Goal: Contribute content: Contribute content

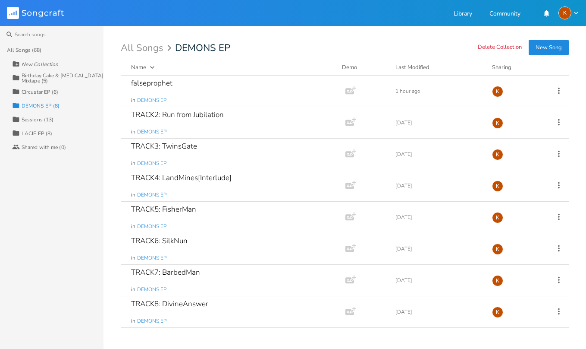
click at [38, 93] on div "Circustar EP (6)" at bounding box center [40, 91] width 37 height 5
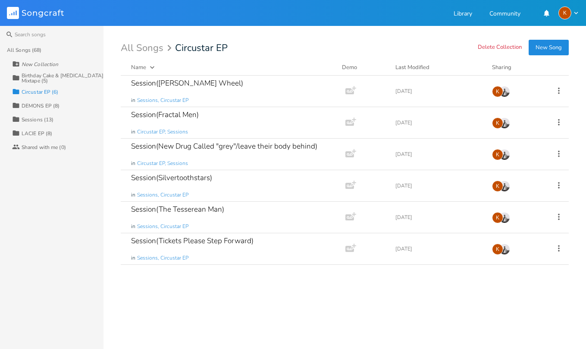
click at [41, 120] on div "Sessions (13)" at bounding box center [38, 119] width 32 height 5
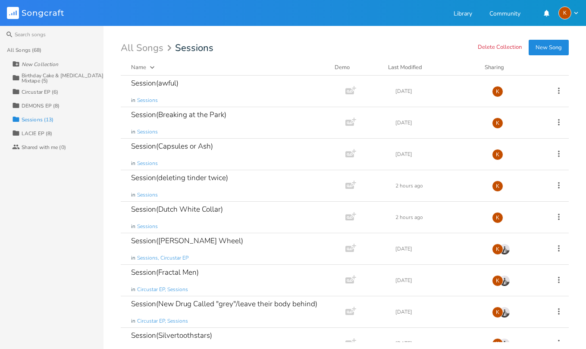
click at [35, 132] on div "LACIE EP (8)" at bounding box center [37, 133] width 31 height 5
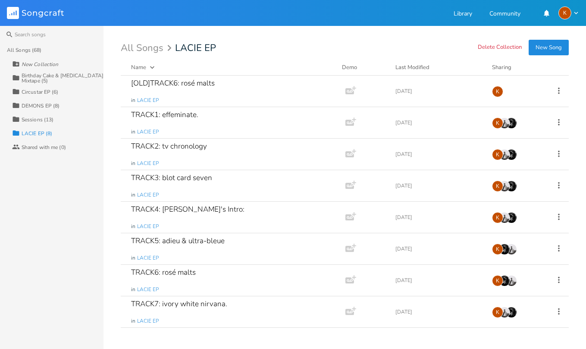
click at [35, 97] on div "Collection Circustar EP (6)" at bounding box center [57, 92] width 91 height 14
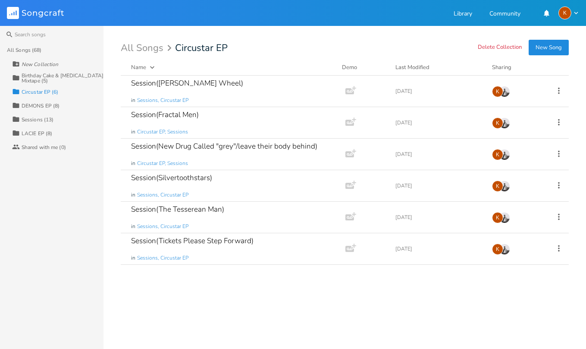
click at [35, 81] on div "Birthday Cake & [MEDICAL_DATA] Mixtape (5)" at bounding box center [63, 78] width 82 height 10
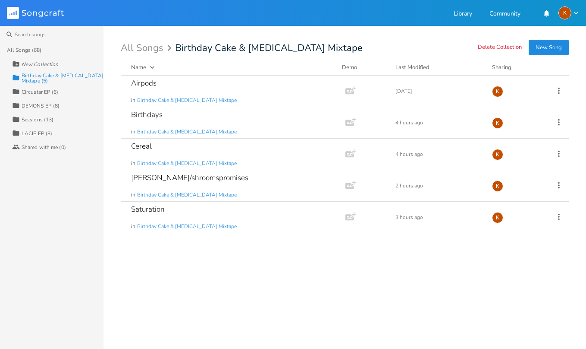
click at [41, 96] on div "Collection Circustar EP (6)" at bounding box center [57, 92] width 91 height 14
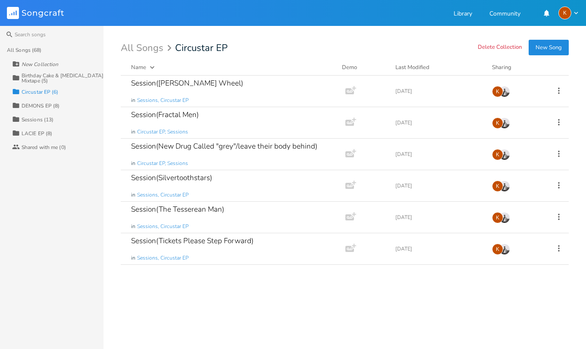
click at [55, 101] on div "Collection DEMONS EP (8)" at bounding box center [57, 105] width 91 height 14
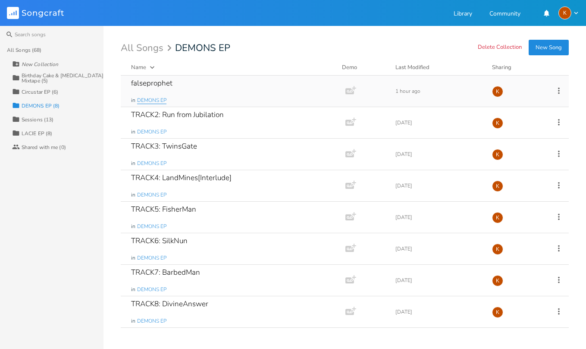
click at [162, 101] on span "DEMONS EP" at bounding box center [151, 100] width 29 height 7
click at [227, 82] on div "falseprophet in DEMONS EP" at bounding box center [231, 91] width 201 height 31
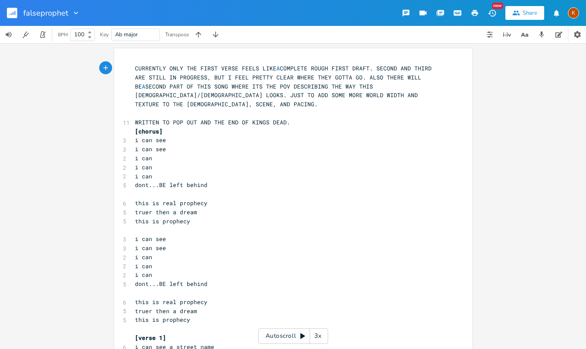
click at [60, 78] on div "xxxxxxxxxx CURRENTLY ONLY THE FIRST VERSE FEELS LIKE A COMPLETE ROUGH FIRST DRA…" at bounding box center [293, 195] width 586 height 305
click at [47, 88] on div "xxxxxxxxxx CURRENTLY ONLY THE FIRST VERSE FEELS LIKE A COMPLETE ROUGH FIRST DRA…" at bounding box center [293, 195] width 586 height 305
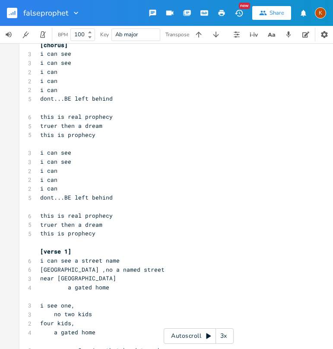
scroll to position [43, 0]
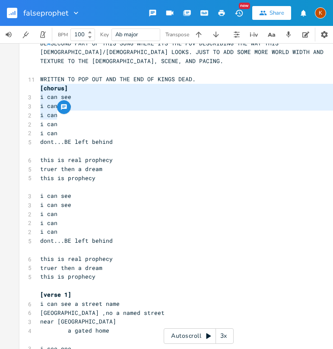
type textarea "i can see i can see i can i can i can"
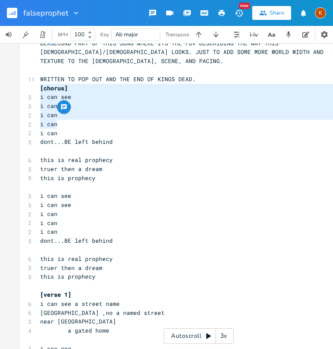
drag, startPoint x: 37, startPoint y: 89, endPoint x: 67, endPoint y: 122, distance: 44.3
click at [85, 120] on pre "i can" at bounding box center [193, 124] width 311 height 9
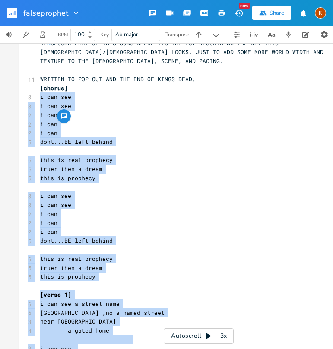
drag, startPoint x: 35, startPoint y: 88, endPoint x: 67, endPoint y: 114, distance: 40.8
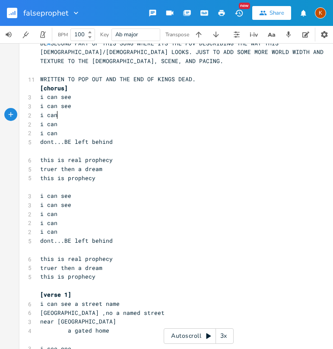
click at [85, 120] on pre "i can" at bounding box center [193, 124] width 311 height 9
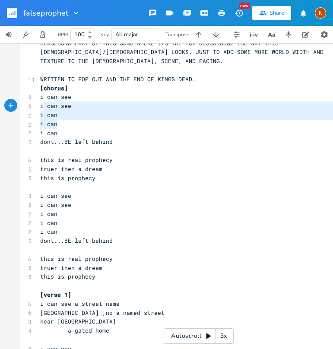
type textarea "i can see i can see i can i can i can"
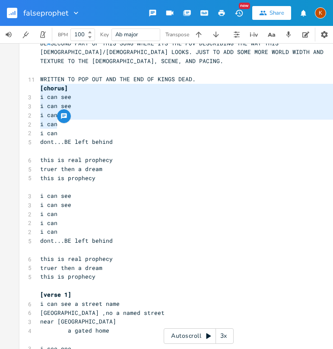
drag, startPoint x: 57, startPoint y: 124, endPoint x: 38, endPoint y: 92, distance: 37.1
click at [108, 120] on pre "i can" at bounding box center [193, 124] width 311 height 9
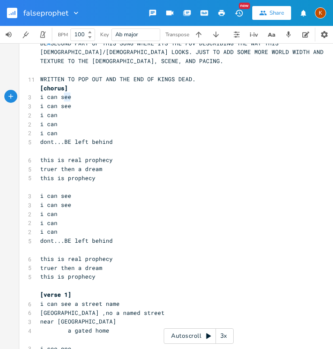
type textarea "i can see i can see"
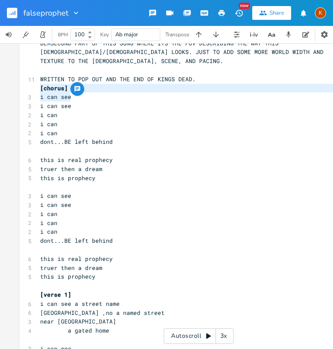
drag, startPoint x: 73, startPoint y: 95, endPoint x: 35, endPoint y: 90, distance: 38.3
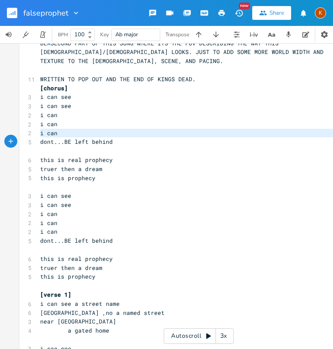
type textarea "dont...BE left behind"
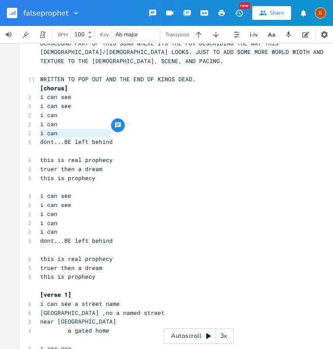
drag, startPoint x: 37, startPoint y: 133, endPoint x: 110, endPoint y: 135, distance: 72.5
click at [110, 137] on pre "dont...BE left behind" at bounding box center [193, 141] width 311 height 9
drag, startPoint x: 64, startPoint y: 178, endPoint x: 69, endPoint y: 176, distance: 5.2
click at [64, 182] on pre "​" at bounding box center [193, 186] width 311 height 9
type textarea "s is prophecy"
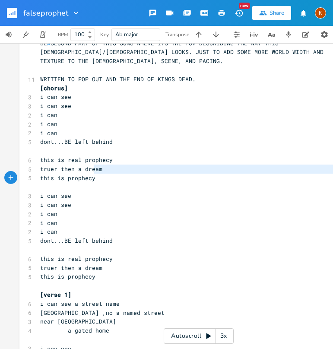
type textarea "this is prophecy"
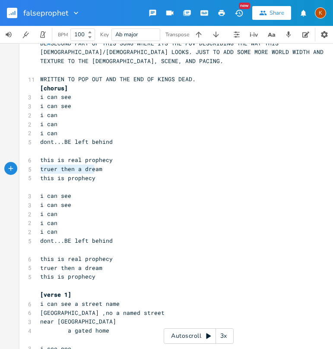
drag, startPoint x: 94, startPoint y: 170, endPoint x: 33, endPoint y: 170, distance: 60.4
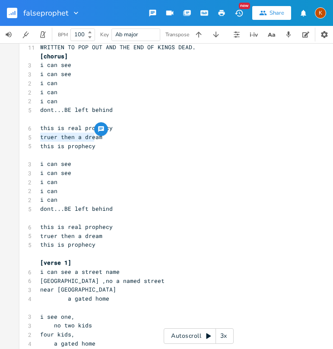
scroll to position [129, 0]
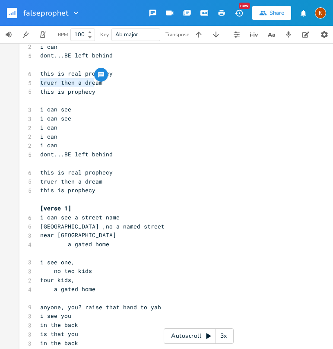
click at [93, 123] on pre "i can" at bounding box center [193, 127] width 311 height 9
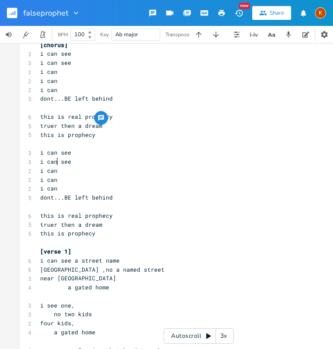
scroll to position [43, 0]
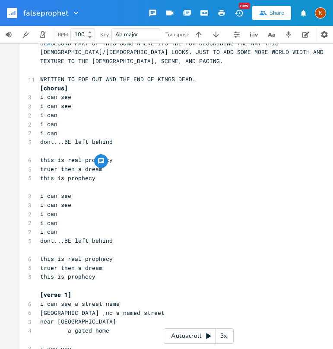
click at [71, 182] on pre "​" at bounding box center [193, 186] width 311 height 9
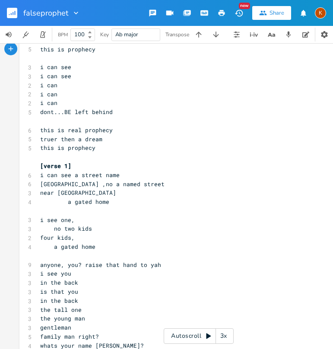
scroll to position [173, 0]
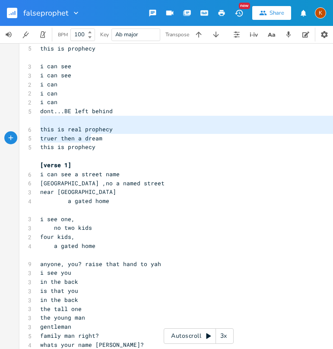
type textarea "this is real prophecy truer then a dream this is prophecy"
drag, startPoint x: 37, startPoint y: 120, endPoint x: 94, endPoint y: 139, distance: 60.8
click at [181, 196] on pre "a gated home" at bounding box center [193, 200] width 311 height 9
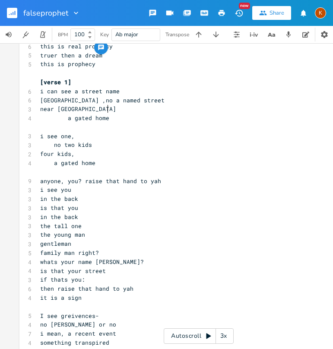
scroll to position [259, 0]
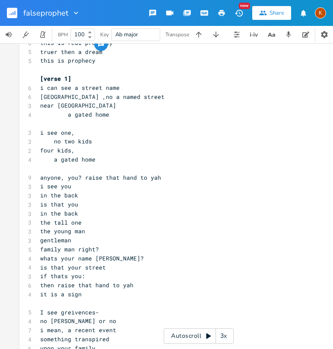
drag, startPoint x: 109, startPoint y: 136, endPoint x: 104, endPoint y: 134, distance: 5.9
click at [109, 137] on pre "no two kids" at bounding box center [193, 141] width 311 height 9
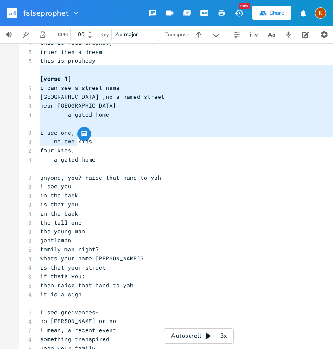
type textarea "[verse 1] i can see a street name oaks street ,no a named street near tree oaks…"
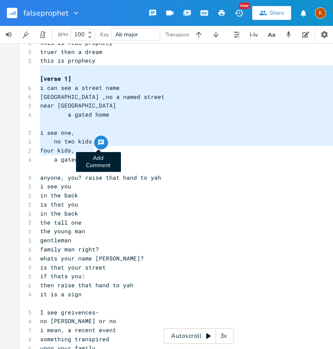
drag, startPoint x: 37, startPoint y: 71, endPoint x: 98, endPoint y: 146, distance: 97.0
click at [130, 191] on pre "in the back" at bounding box center [193, 195] width 311 height 9
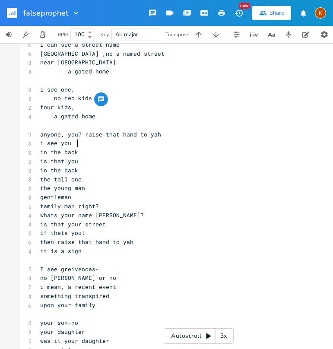
scroll to position [345, 0]
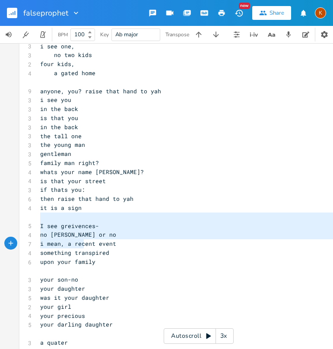
type textarea "I see greivences- no greif or no i mean, a recent event something transpired up…"
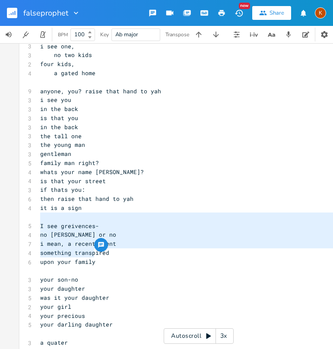
drag, startPoint x: 37, startPoint y: 216, endPoint x: 94, endPoint y: 252, distance: 68.0
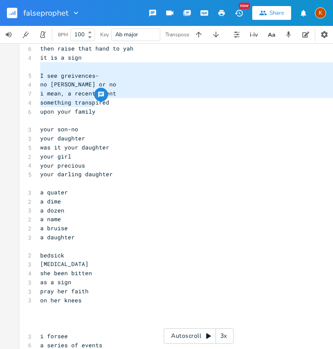
scroll to position [475, 0]
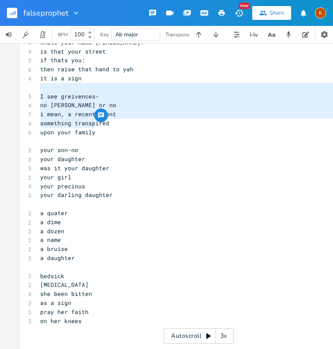
click at [76, 164] on span "was it your daughter" at bounding box center [74, 168] width 69 height 8
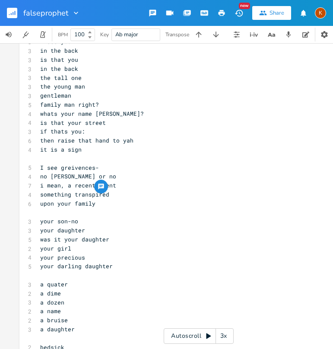
scroll to position [388, 0]
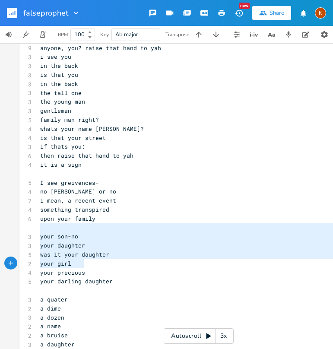
type textarea "your son-no your daughter was it your daughter your girl your precious your dar…"
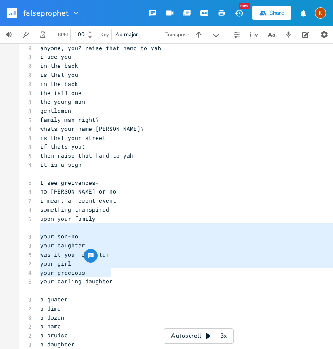
drag, startPoint x: 39, startPoint y: 229, endPoint x: 132, endPoint y: 269, distance: 101.2
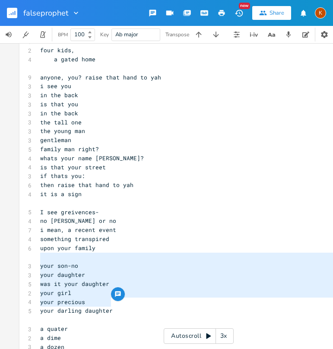
scroll to position [345, 0]
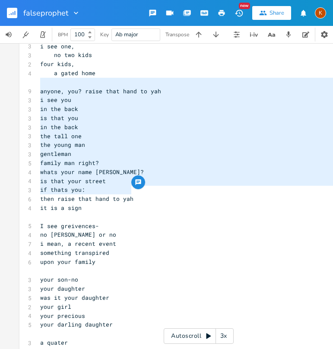
type textarea "anyone, you? raise that hand to yah i see you in the back is that you in the ba…"
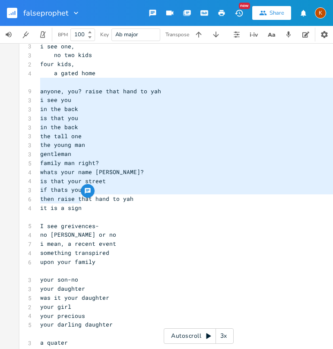
drag, startPoint x: 37, startPoint y: 82, endPoint x: 173, endPoint y: 198, distance: 179.3
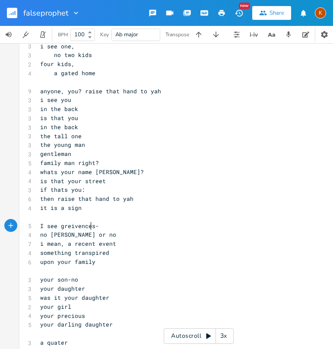
click at [127, 230] on pre "no [PERSON_NAME] or no" at bounding box center [193, 234] width 311 height 9
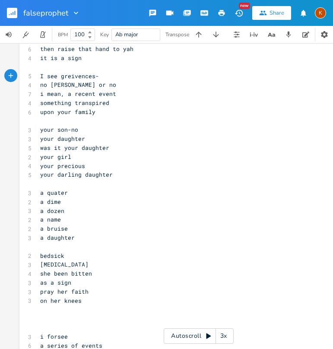
scroll to position [518, 0]
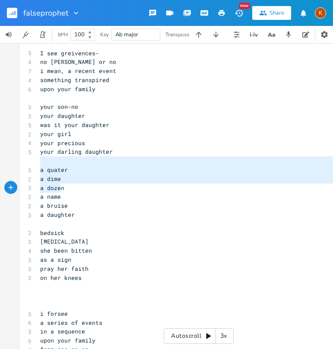
type textarea "a quater a dime a dozen a name a bruise a daughter"
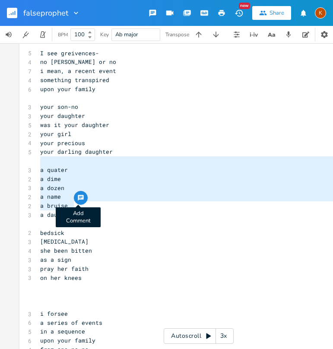
drag, startPoint x: 38, startPoint y: 161, endPoint x: 80, endPoint y: 202, distance: 58.9
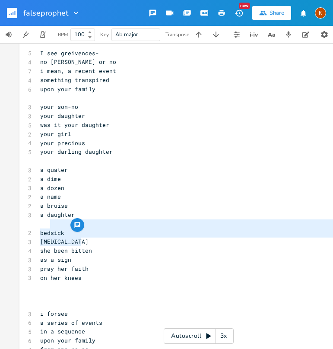
type textarea "sick bedridden she been bitten as a sign"
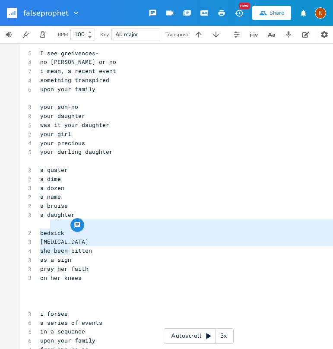
drag, startPoint x: 47, startPoint y: 224, endPoint x: 87, endPoint y: 254, distance: 49.9
click at [105, 255] on pre "as a sign" at bounding box center [193, 259] width 311 height 9
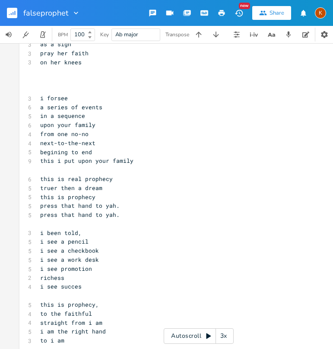
scroll to position [733, 0]
drag, startPoint x: 254, startPoint y: 72, endPoint x: 315, endPoint y: 27, distance: 76.2
click at [254, 75] on pre "​" at bounding box center [193, 79] width 311 height 9
click at [260, 84] on pre "​" at bounding box center [193, 88] width 311 height 9
click at [7, 111] on div "x CURRENTLY ONLY THE FIRST VERSE FEELS LIKE A COMPLETE ROUGH FIRST DRAFT. SECON…" at bounding box center [198, 195] width 397 height 305
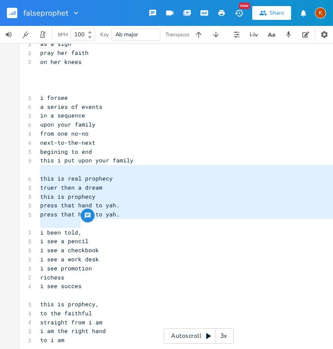
scroll to position [777, 0]
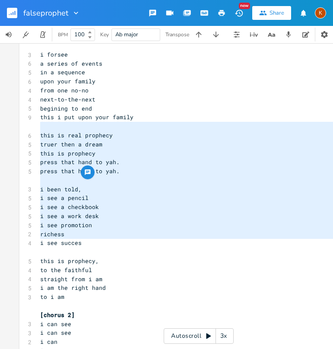
type textarea "this is real prophecy truer then a dream this is prophecy press that hand to ya…"
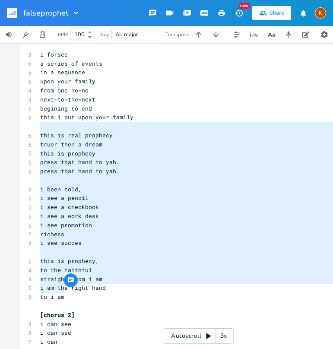
drag, startPoint x: 36, startPoint y: 170, endPoint x: 100, endPoint y: 285, distance: 131.9
click at [100, 285] on div "CURRENTLY ONLY THE FIRST VERSE FEELS LIKE A COMPLETE ROUGH FIRST DRAFT. SECOND …" at bounding box center [193, 345] width 311 height 2117
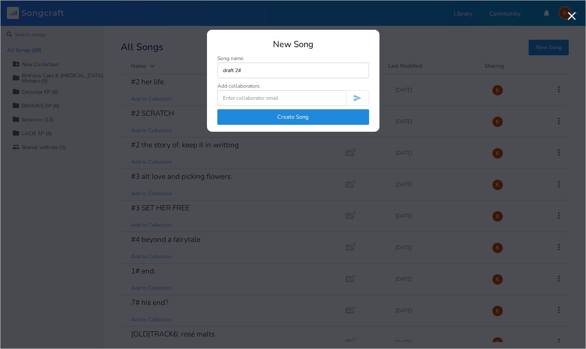
type input "draft 2#"
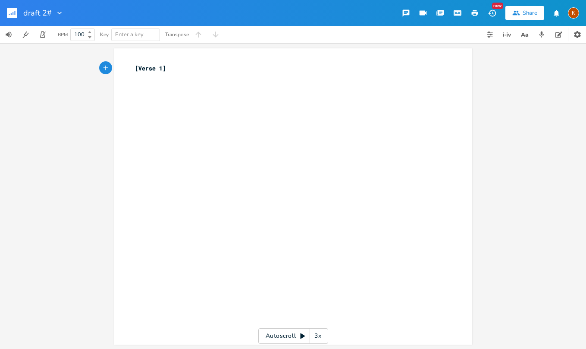
drag, startPoint x: 251, startPoint y: 119, endPoint x: 248, endPoint y: 112, distance: 7.1
click at [251, 119] on div "xxxxxxxxxx [Verse 1] ​" at bounding box center [299, 204] width 333 height 285
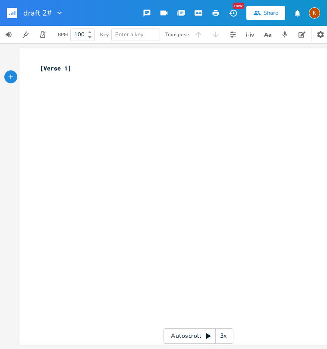
click at [107, 145] on div "[Verse 1] ​" at bounding box center [204, 204] width 333 height 285
click at [52, 101] on div "[Verse 1] ​" at bounding box center [204, 204] width 333 height 285
click at [47, 117] on pre "i can" at bounding box center [193, 113] width 311 height 9
click at [41, 121] on div "xxxxxxxxxx [Verse 1] 3 i can see 3 i can see 2 i can 2 i can 2 i can" at bounding box center [204, 204] width 333 height 285
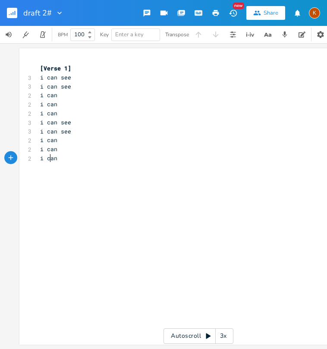
click at [47, 161] on span "i can" at bounding box center [48, 158] width 17 height 8
click at [54, 163] on div "xxxxxxxxxx [Verse 1] 3 i can see 3 i can see 2 i can 2 i can 2 i can 3 i can se…" at bounding box center [193, 113] width 311 height 102
click at [49, 181] on div "xxxxxxxxxx [Verse 1] 3 i can see 3 i can see 2 i can 2 i can 2 i can 3 i can se…" at bounding box center [193, 122] width 311 height 120
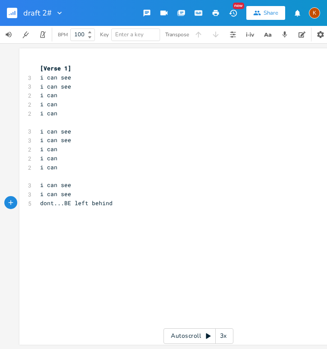
click at [44, 209] on div "xxxxxxxxxx [Verse 1] 3 i can see 3 i can see 2 i can 2 i can 2 i can ​ 3 i can …" at bounding box center [193, 135] width 311 height 147
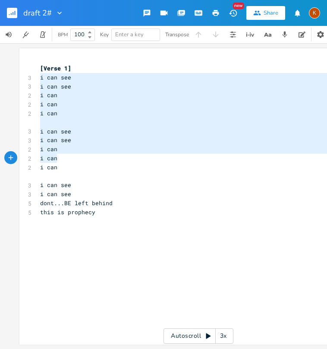
type textarea "i can see i can see i can i can i can i can see i can see i can i can i can"
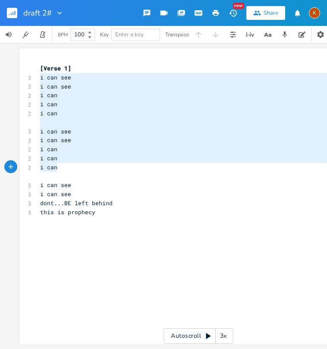
drag, startPoint x: 36, startPoint y: 76, endPoint x: 66, endPoint y: 167, distance: 95.2
click at [66, 167] on div "[Verse 1] 3 i can see 3 i can see 2 i can 2 i can 2 i can ​ 3 i can see 3 i can…" at bounding box center [193, 140] width 311 height 153
click at [88, 238] on div "x [Verse 1] 3 i can see 3 i can see 2 i can 2 i can 2 i can ​ 3 i can see 3 i c…" at bounding box center [204, 204] width 333 height 285
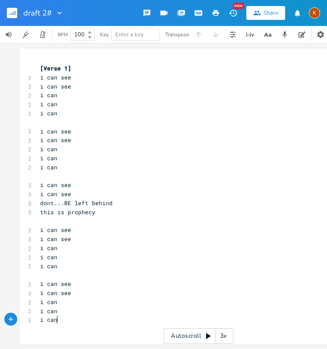
click at [83, 76] on pre "i can see" at bounding box center [193, 77] width 311 height 9
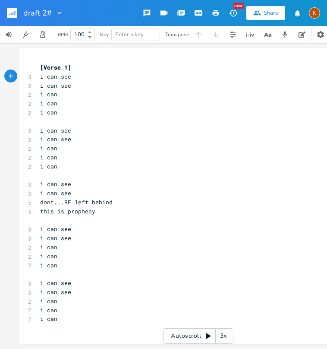
scroll to position [6, 0]
click at [71, 314] on pre "i can" at bounding box center [193, 318] width 311 height 9
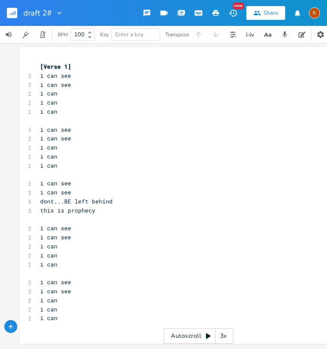
scroll to position [7, 0]
click at [58, 322] on pre "​" at bounding box center [193, 326] width 311 height 9
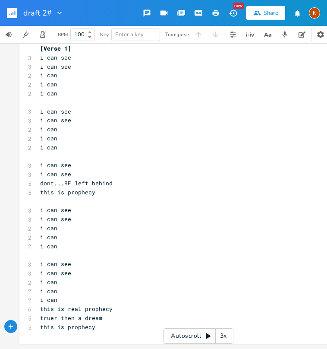
scroll to position [25, 0]
click at [49, 12] on input "draft 2#" at bounding box center [37, 13] width 28 height 8
type input "draft 2#falseprophet"
click at [104, 324] on pre "this is prophecy" at bounding box center [193, 326] width 311 height 9
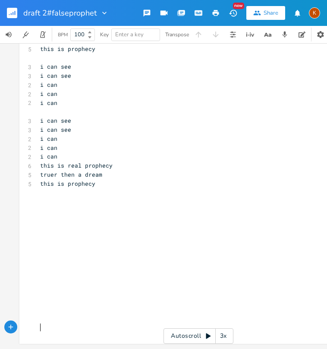
scroll to position [208, 0]
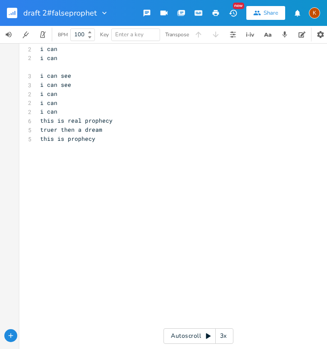
click at [35, 138] on div "x [Verse 1] 3 i can see 3 i can see 2 i can 2 i can 2 i can ​ 3 i can see 3 i c…" at bounding box center [198, 96] width 358 height 512
click at [51, 169] on pre "​" at bounding box center [193, 165] width 311 height 9
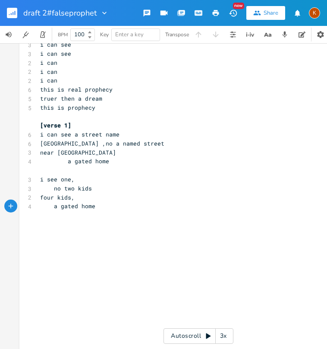
scroll to position [251, 0]
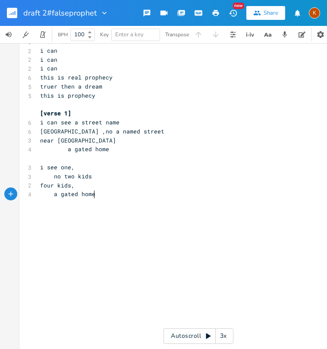
click at [46, 211] on pre "​" at bounding box center [193, 212] width 311 height 9
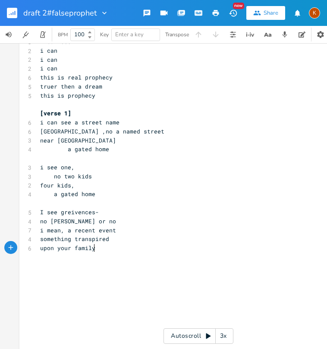
click at [68, 249] on span "upon your family" at bounding box center [67, 248] width 55 height 8
type textarea "a"
click at [99, 250] on pre "upon a family" at bounding box center [193, 247] width 311 height 9
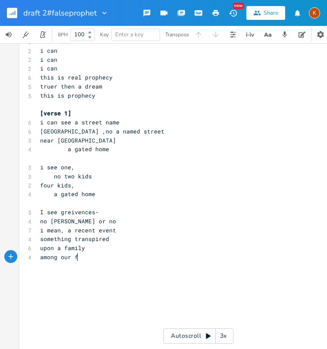
type textarea "among our fam"
type textarea "body"
type textarea "]"
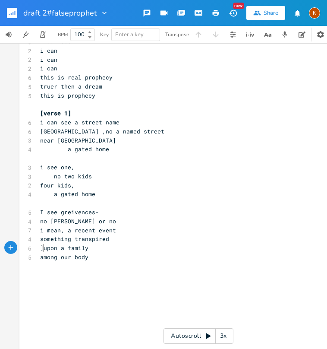
scroll to position [0, 2]
click at [52, 281] on pre "​" at bounding box center [193, 283] width 311 height 9
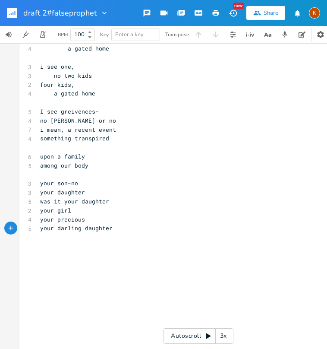
scroll to position [337, 0]
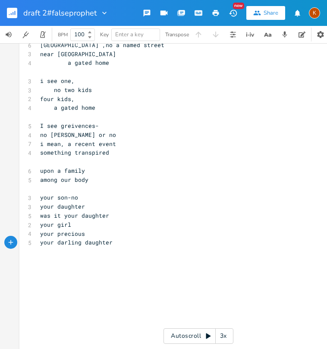
click at [90, 181] on pre "among our body" at bounding box center [193, 179] width 311 height 9
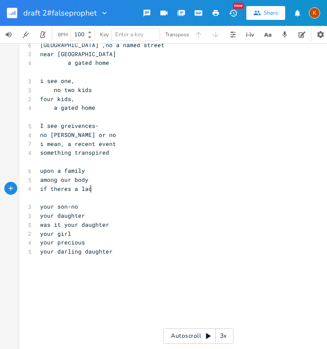
type textarea "if theres a lack"
type textarea "if i see a lack faith"
type textarea "lack of faith prayer"
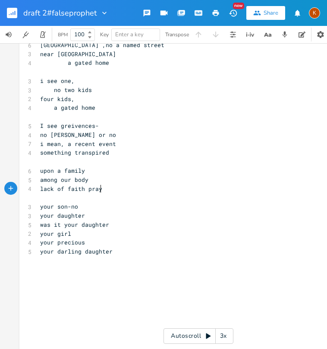
scroll to position [0, 47]
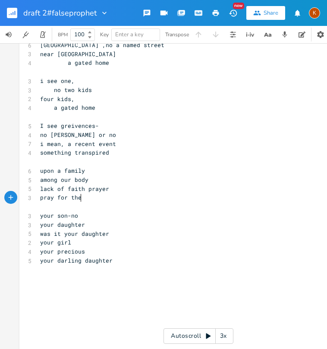
type textarea "pray for these"
type textarea "i see"
type textarea "a"
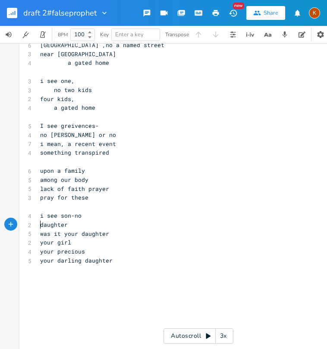
scroll to position [0, 3]
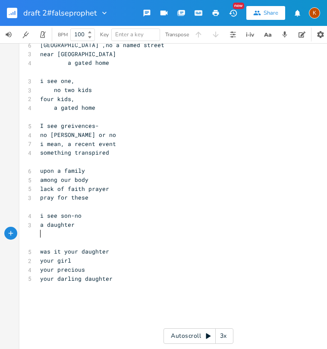
click at [47, 238] on pre "​" at bounding box center [193, 242] width 311 height 9
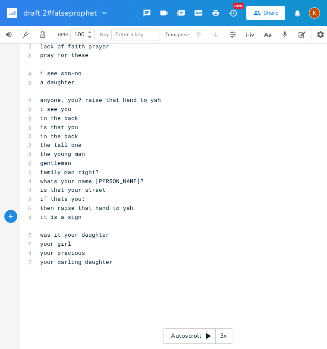
scroll to position [466, 0]
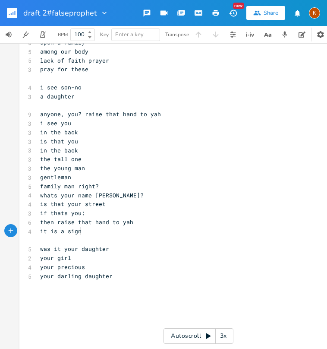
click at [77, 114] on span "anyone, you? raise that hand to yah" at bounding box center [100, 114] width 121 height 8
click at [38, 114] on pre "anyone, you? raise that hand to yah" at bounding box center [193, 114] width 311 height 9
type textarea "is that"
type textarea "here"
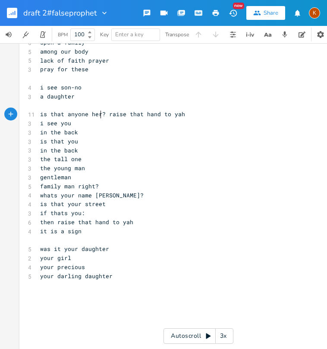
scroll to position [0, 13]
type textarea "would"
type textarea "be"
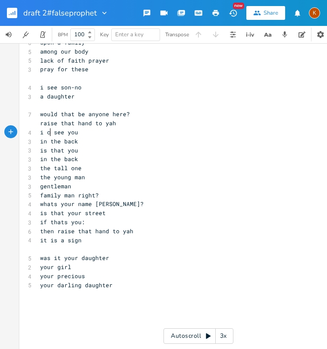
type textarea "can"
type textarea "up"
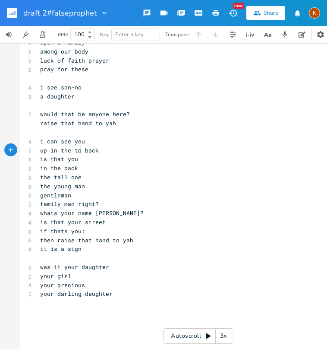
type textarea "top"
type textarea "sir"
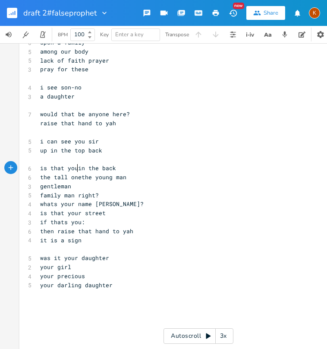
scroll to position [0, 1]
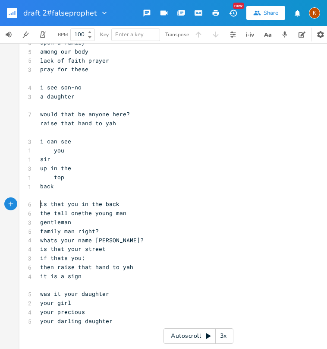
type textarea "is that you in the back"
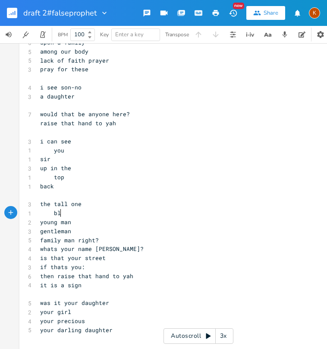
type textarea "blond"
type textarea "is that your wife"
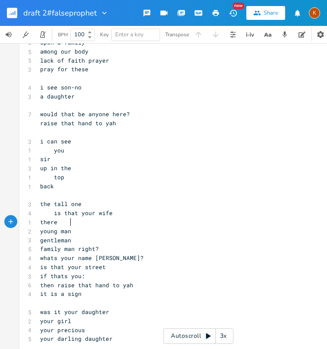
type textarea "there?"
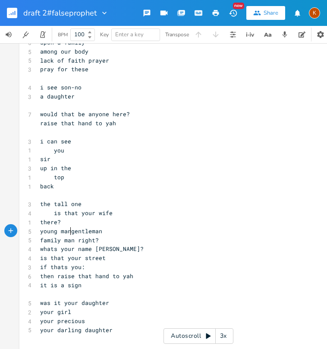
scroll to position [0, 2]
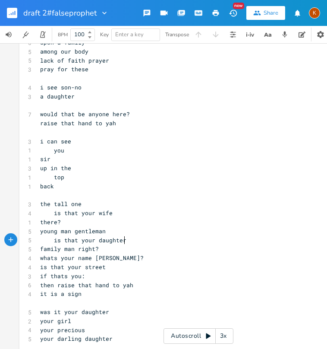
type textarea "is that your daughter?"
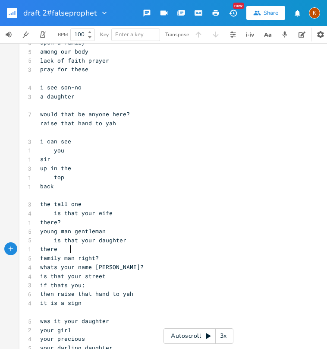
type textarea "there?"
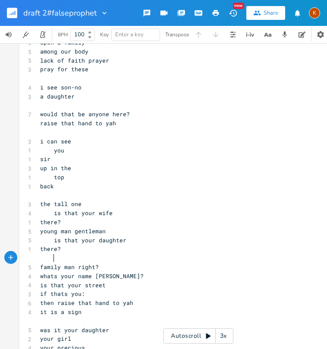
scroll to position [509, 0]
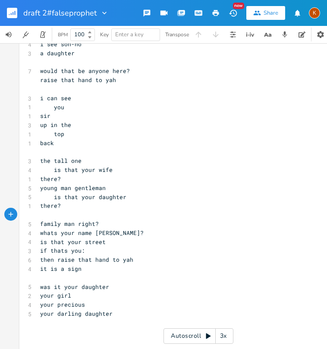
click at [99, 223] on pre "family man right?" at bounding box center [193, 223] width 311 height 9
click at [46, 213] on span at bounding box center [47, 215] width 14 height 8
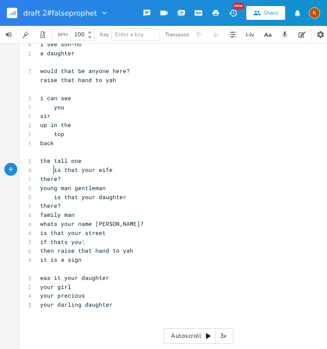
click at [50, 172] on span at bounding box center [47, 169] width 14 height 9
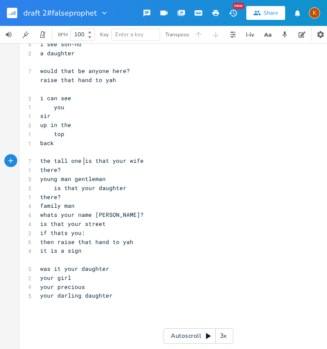
scroll to position [0, 2]
click at [108, 161] on span "the tall one is that your wife" at bounding box center [92, 161] width 104 height 8
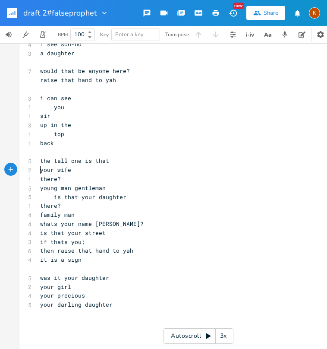
type textarea "q"
click at [97, 198] on span "is that your daughter" at bounding box center [83, 197] width 86 height 8
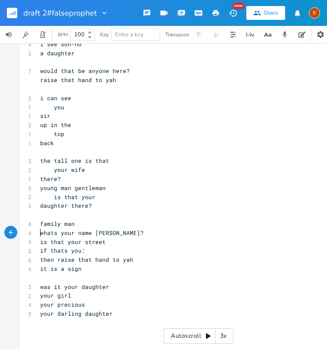
type textarea "whats your name [PERSON_NAME]?"
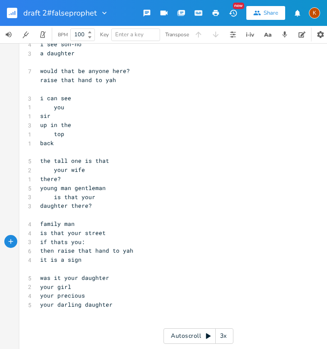
type textarea "if thats you:"
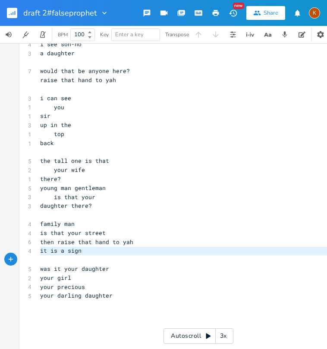
type textarea "it is a sign"
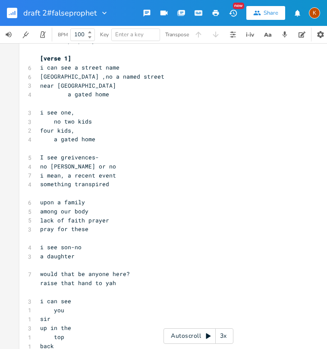
scroll to position [306, 0]
click at [183, 197] on pre "upon a family" at bounding box center [193, 201] width 311 height 9
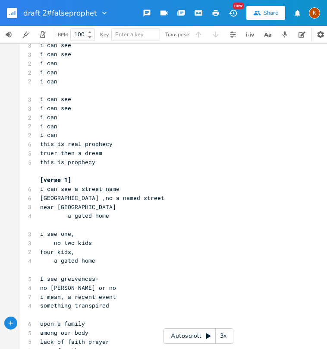
scroll to position [183, 0]
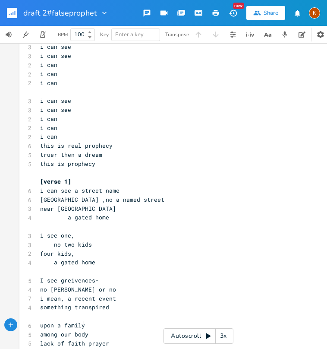
click at [131, 194] on pre "i can see a street name" at bounding box center [193, 190] width 311 height 9
type textarea "qq"
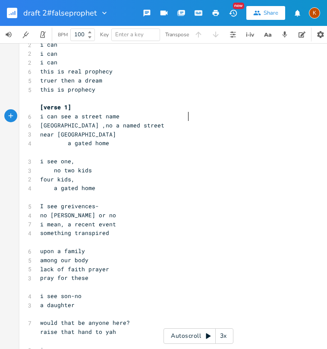
scroll to position [269, 0]
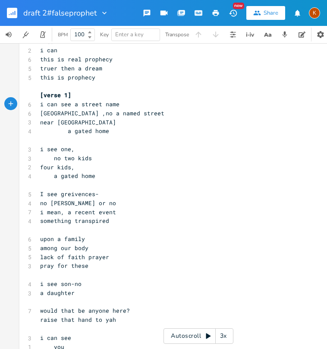
click at [66, 203] on span "no [PERSON_NAME] or no" at bounding box center [78, 203] width 76 height 8
type textarea "-"
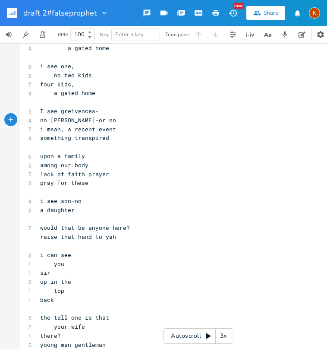
scroll to position [355, 0]
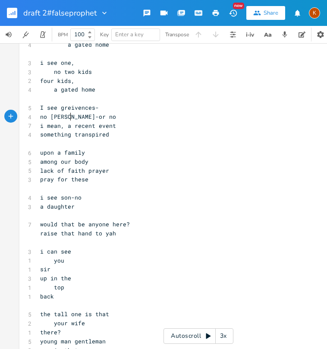
click at [83, 170] on span "lack of faith prayer" at bounding box center [74, 171] width 69 height 8
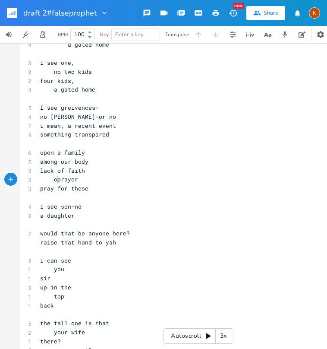
type textarea "of"
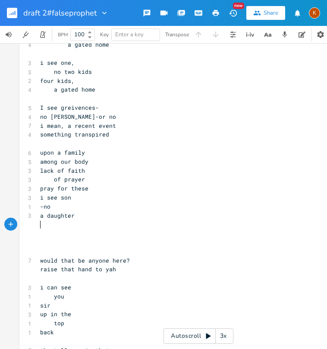
type textarea "du"
type textarea "someones daughter here?"
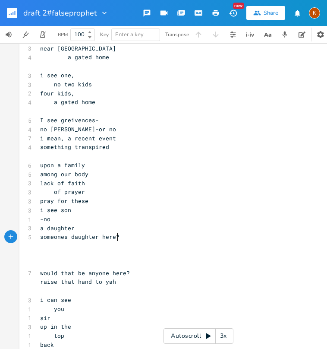
scroll to position [355, 0]
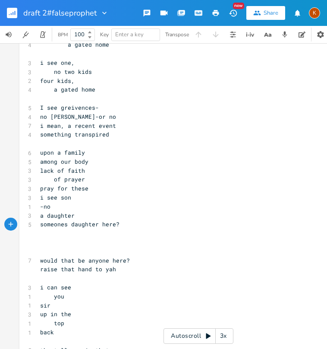
click at [41, 246] on pre "​" at bounding box center [193, 242] width 311 height 9
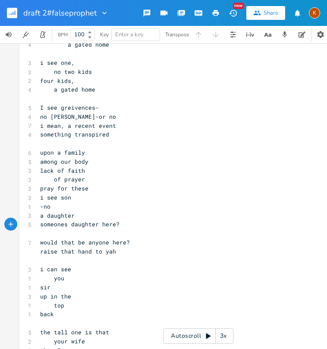
click at [130, 242] on pre "would that be anyone here?" at bounding box center [193, 242] width 311 height 9
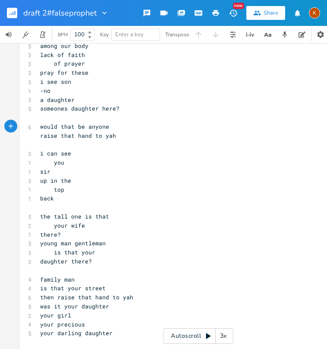
scroll to position [485, 0]
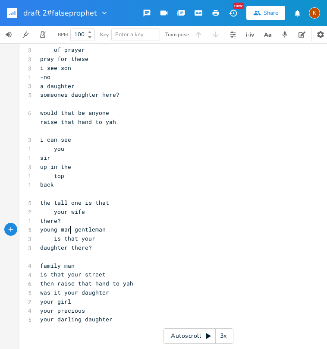
click at [69, 233] on pre "young man gentleman" at bounding box center [193, 229] width 311 height 9
type textarea ","
click at [106, 272] on pre "is that your street" at bounding box center [193, 274] width 311 height 9
type textarea "?"
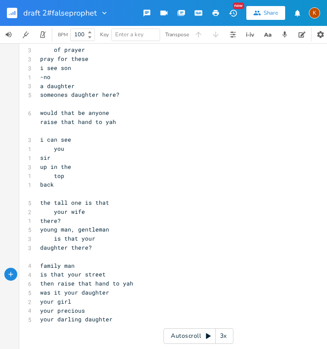
scroll to position [0, 2]
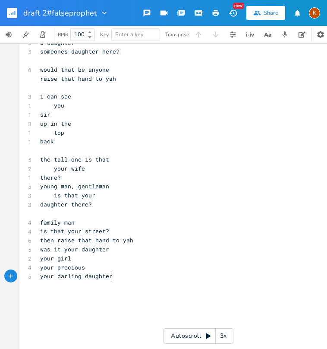
click at [129, 276] on pre "your darling daughter" at bounding box center [193, 275] width 311 height 9
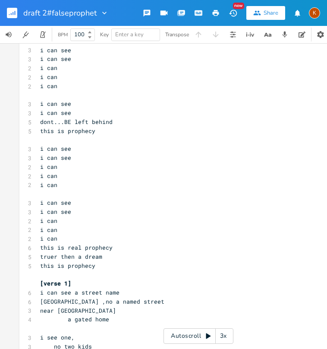
scroll to position [86, 0]
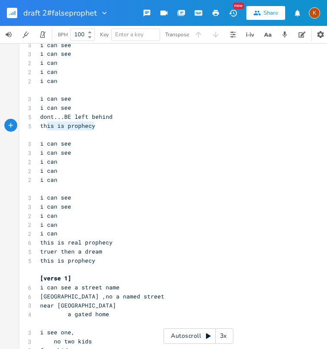
type textarea "this is prophecy"
drag, startPoint x: 101, startPoint y: 129, endPoint x: 33, endPoint y: 123, distance: 67.6
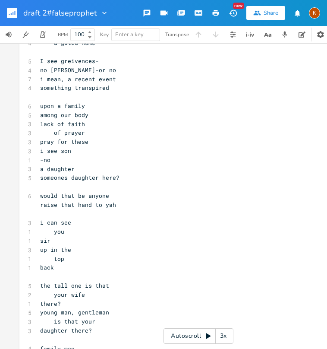
scroll to position [518, 0]
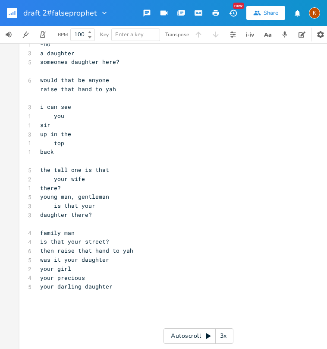
click at [52, 300] on pre "​" at bounding box center [193, 304] width 311 height 9
type textarea "i can see"
click at [41, 318] on pre "​" at bounding box center [193, 322] width 311 height 9
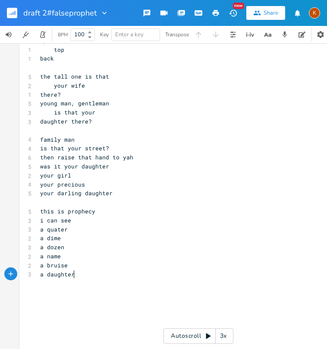
scroll to position [654, 0]
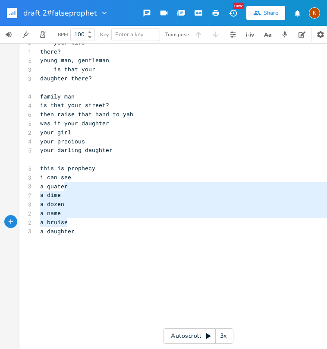
type textarea "r a dime a dozen a name a bruise a daught"
drag, startPoint x: 60, startPoint y: 186, endPoint x: 66, endPoint y: 228, distance: 42.3
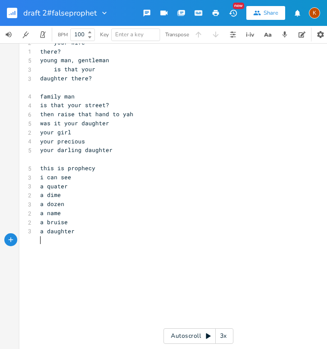
click at [93, 238] on pre "​" at bounding box center [193, 239] width 311 height 9
click at [76, 253] on pre "​" at bounding box center [193, 257] width 311 height 9
click at [88, 142] on pre "your precious" at bounding box center [193, 141] width 311 height 9
type textarea "..."
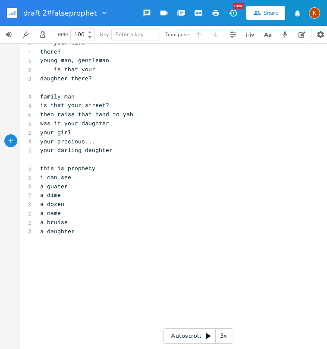
click at [126, 148] on pre "your darling daughter" at bounding box center [193, 149] width 311 height 9
click at [121, 140] on pre "your precious..." at bounding box center [193, 141] width 311 height 9
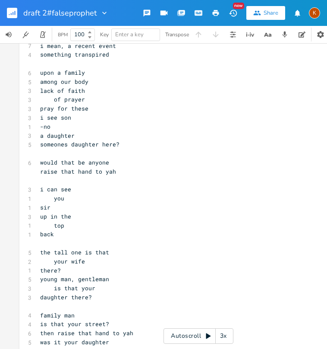
scroll to position [352, 0]
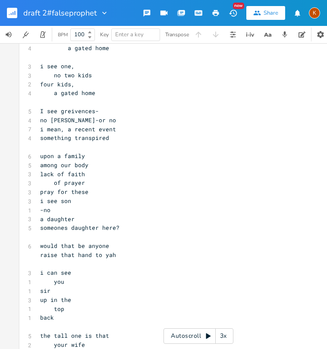
click at [58, 201] on span "i see son" at bounding box center [55, 201] width 31 height 8
type textarea "a"
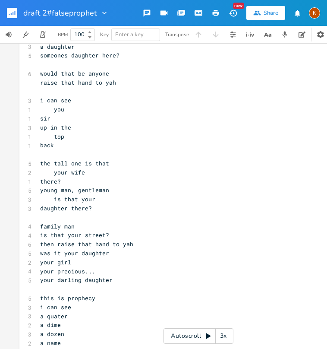
scroll to position [525, 0]
click at [110, 279] on pre "your darling daughter" at bounding box center [193, 279] width 311 height 9
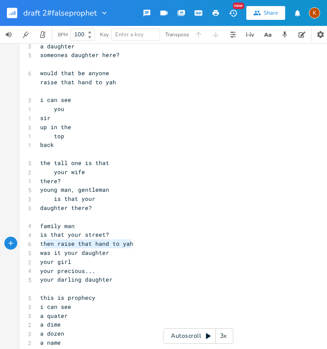
type textarea "then raise that hand to yah"
drag, startPoint x: 132, startPoint y: 242, endPoint x: 38, endPoint y: 242, distance: 94.5
click at [38, 242] on pre "then raise that hand to yah" at bounding box center [193, 243] width 311 height 9
click at [51, 283] on span "your darling daughter" at bounding box center [76, 279] width 72 height 8
click at [49, 293] on pre "this is prophecy" at bounding box center [193, 297] width 311 height 9
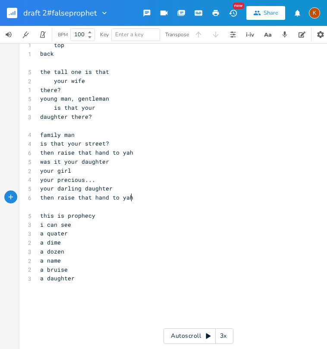
scroll to position [654, 0]
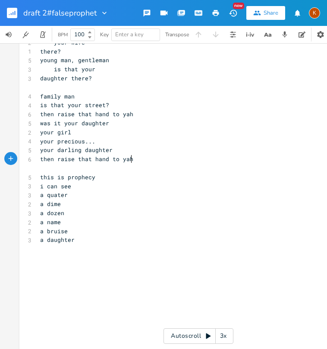
click at [77, 244] on pre "a daughter" at bounding box center [193, 239] width 311 height 9
type textarea "pray her faith"
type textarea "on..."
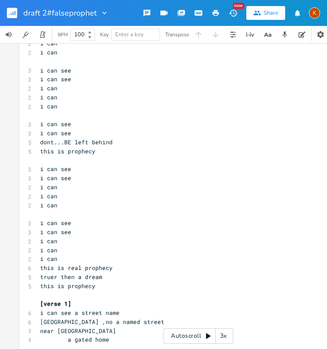
scroll to position [0, 0]
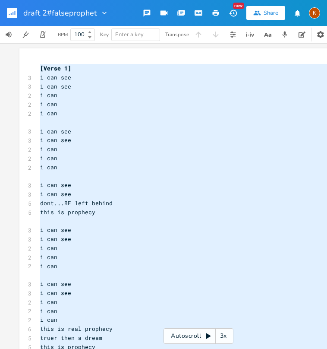
drag, startPoint x: 72, startPoint y: 244, endPoint x: 30, endPoint y: 67, distance: 181.7
type textarea "​[Lorem 1] i dol sit a con adi e sed d eiu t inc u lab etd m ali eni a min v qu…"
click at [77, 73] on pre "i can see" at bounding box center [193, 77] width 311 height 9
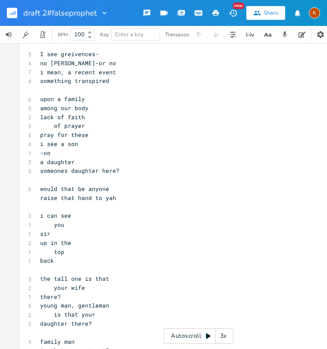
scroll to position [431, 0]
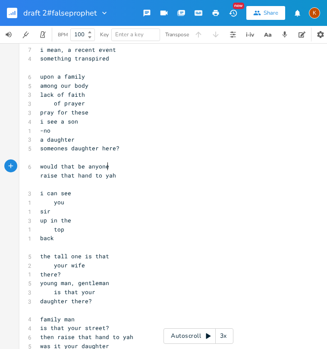
click at [108, 166] on pre "would that be anyone" at bounding box center [193, 166] width 311 height 9
type textarea "..."
type textarea ".."
type textarea "..."
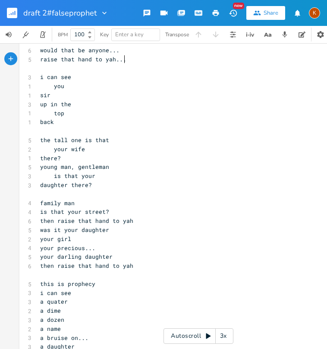
scroll to position [561, 0]
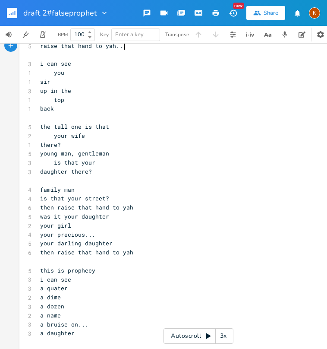
click at [65, 200] on span "is that your street?" at bounding box center [74, 198] width 69 height 8
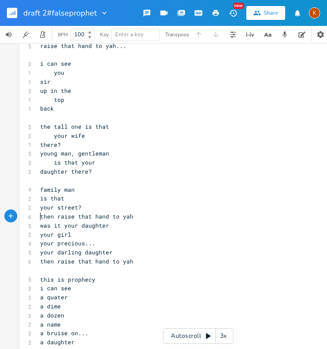
click at [38, 215] on pre "then raise that hand to yah" at bounding box center [193, 216] width 311 height 9
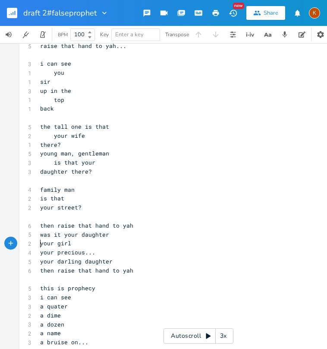
click at [40, 242] on span "your girl" at bounding box center [55, 243] width 31 height 8
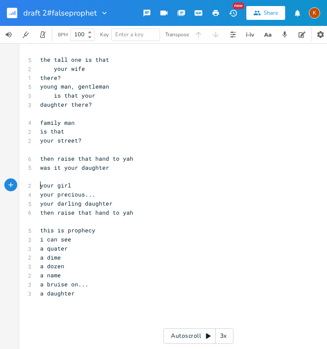
scroll to position [647, 0]
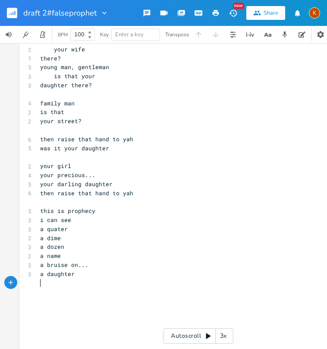
click at [69, 283] on pre "​" at bounding box center [193, 282] width 311 height 9
type textarea "your"
type textarea "ng family man"
type textarea "this is prophecy"
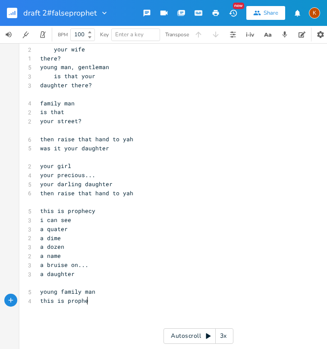
scroll to position [0, 40]
type textarea "pray h"
type textarea "he"
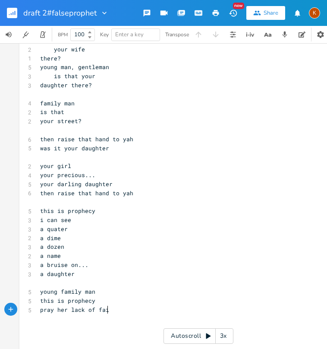
type textarea "r lack of faith"
type textarea "had"
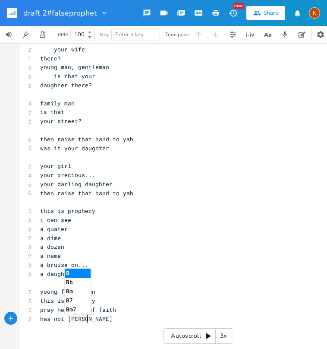
type textarea "s not [PERSON_NAME]"
type textarea "t this on her"
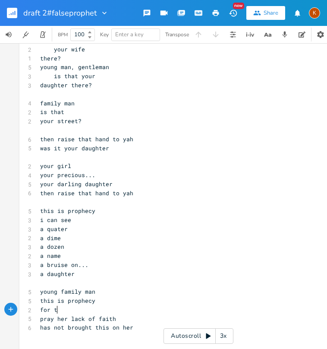
scroll to position [0, 16]
type textarea "for the"
type textarea "her sould"
type textarea "the sould of your daughter"
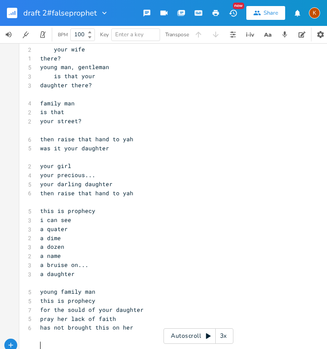
scroll to position [675, 0]
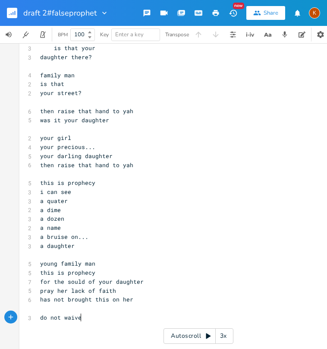
type textarea "do not waiver"
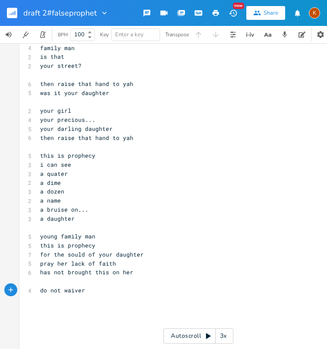
type textarea "do not waiver"
type textarea "is she here now?"
type textarea "bring her forward"
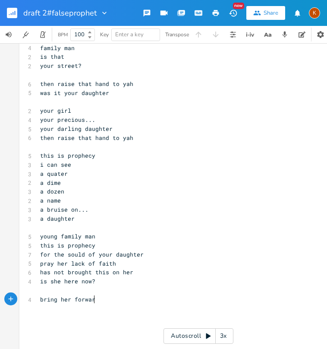
scroll to position [0, 44]
type textarea "brng"
type textarea "ing her forward"
type textarea "ng here"
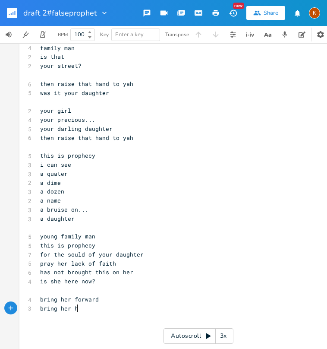
type textarea "here"
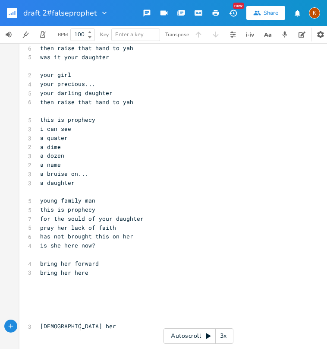
type textarea "baptise her g"
type textarea "again w"
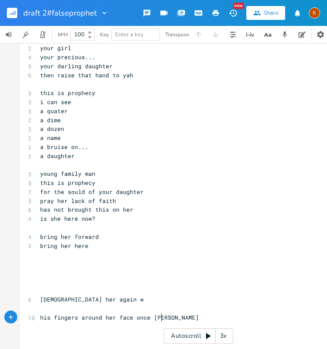
type textarea "his fingers around her face once again"
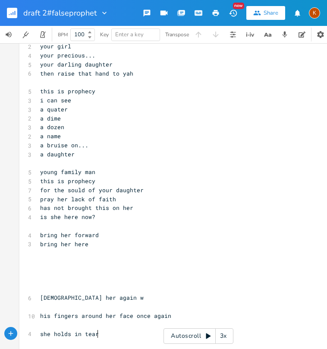
type textarea "she holds in tears"
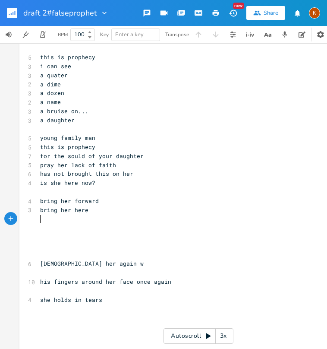
click at [87, 214] on pre "​" at bounding box center [193, 218] width 311 height 9
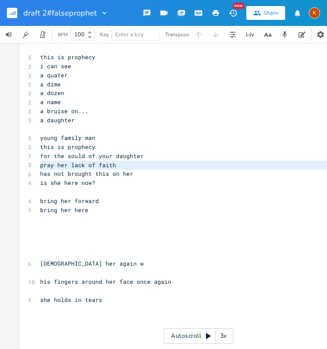
type textarea "pray her lack of faith has not brought this on her"
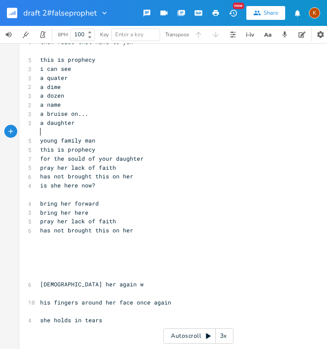
scroll to position [785, 0]
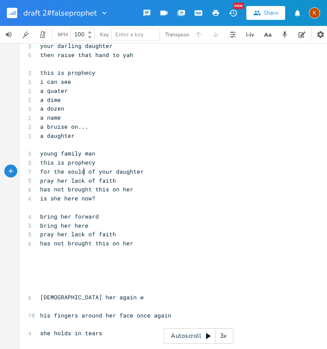
click at [81, 172] on span "for the sould of your daughter" at bounding box center [92, 171] width 104 height 8
click at [38, 233] on pre "pray her lack of faith" at bounding box center [193, 234] width 311 height 9
type textarea "congregation"
click at [87, 212] on pre "bring her forward" at bounding box center [193, 216] width 311 height 9
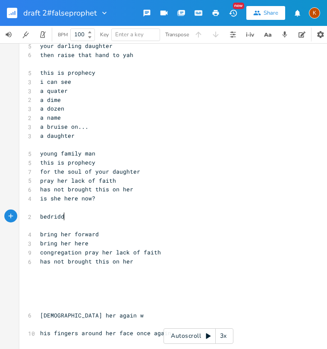
type textarea "bedriddwn"
type textarea "en"
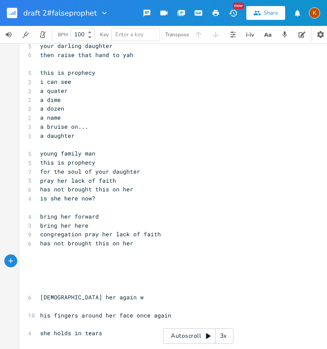
click at [42, 259] on pre "​" at bounding box center [193, 261] width 311 height 9
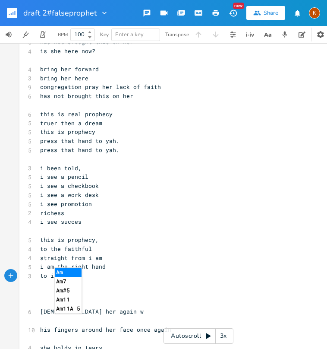
scroll to position [934, 0]
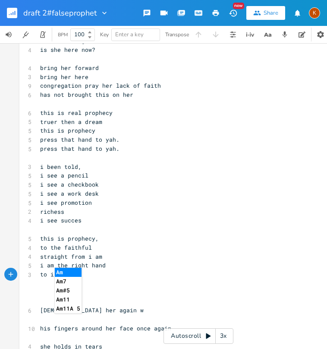
click at [133, 277] on pre "to i am" at bounding box center [193, 274] width 311 height 9
click at [114, 299] on pre "​" at bounding box center [193, 301] width 311 height 9
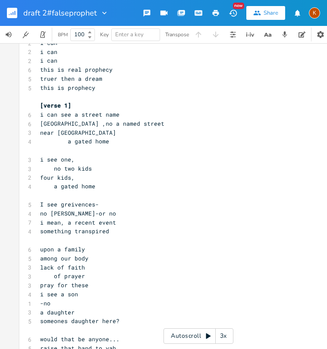
scroll to position [302, 0]
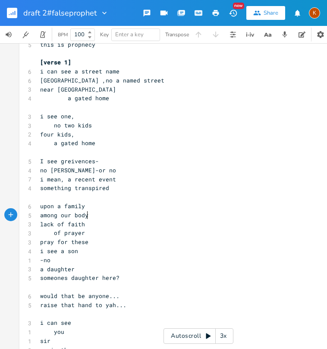
click at [167, 211] on pre "among our body" at bounding box center [193, 215] width 311 height 9
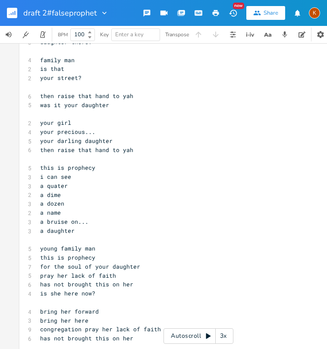
scroll to position [733, 0]
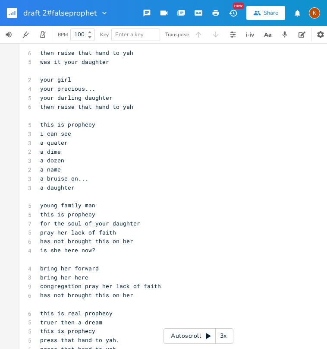
click at [38, 271] on pre "bring her forward" at bounding box center [193, 268] width 311 height 9
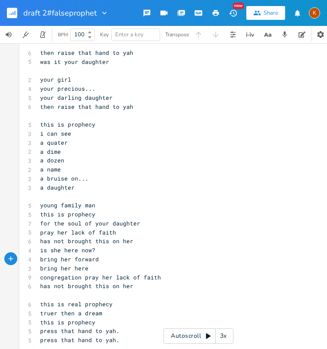
click at [38, 276] on pre "congregation pray her lack of faith" at bounding box center [193, 277] width 311 height 9
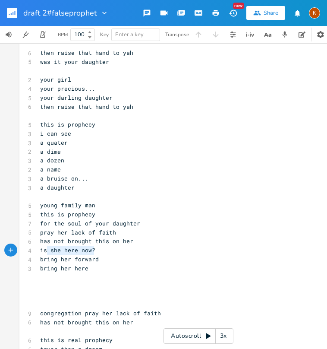
type textarea "is she here now?"
drag, startPoint x: 91, startPoint y: 251, endPoint x: 35, endPoint y: 252, distance: 56.5
click at [35, 252] on div "is she here now? x [Verse 1] 3 i can see 3 i can see 2 i can 2 i can 2 i can ​ …" at bounding box center [198, 87] width 358 height 1544
click at [53, 280] on pre "​" at bounding box center [193, 277] width 311 height 9
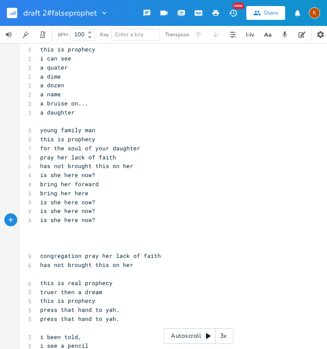
scroll to position [820, 0]
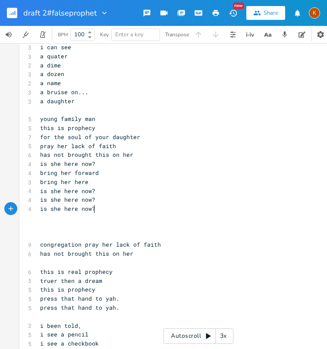
click at [83, 233] on pre "​" at bounding box center [193, 235] width 311 height 9
type textarea "pray her lack of faith"
drag, startPoint x: 82, startPoint y: 245, endPoint x: 172, endPoint y: 247, distance: 90.2
click at [172, 247] on pre "congregation pray her lack of faith" at bounding box center [193, 244] width 311 height 9
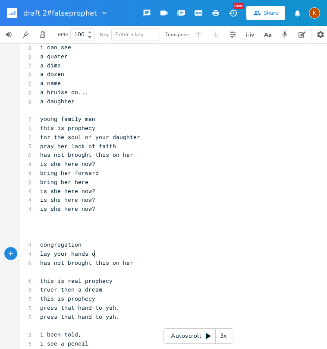
type textarea "lay your hands on"
type textarea "upon her"
type textarea "has not brought this on her"
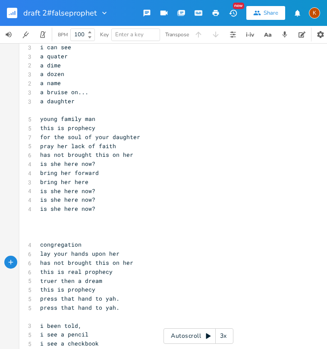
type textarea "has not brought this on her"
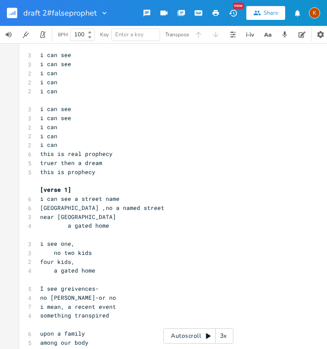
scroll to position [173, 0]
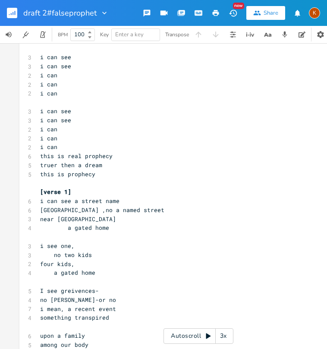
click at [162, 199] on span at bounding box center [168, 200] width 14 height 9
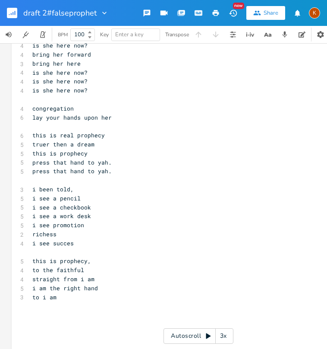
scroll to position [992, 0]
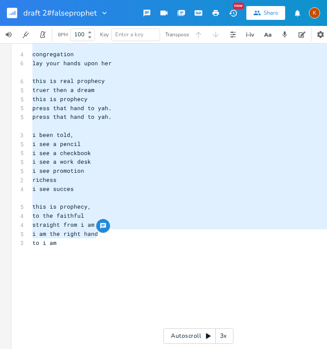
type textarea "[Verse 1] i can see i can see i can i can i can i can see i can see i can i can…"
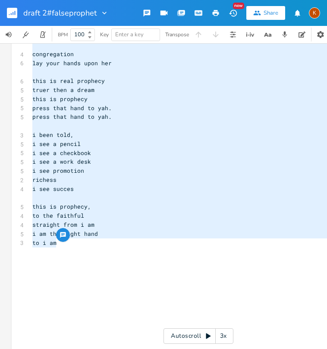
drag, startPoint x: 29, startPoint y: 69, endPoint x: 126, endPoint y: 245, distance: 201.0
click at [113, 259] on pre "​" at bounding box center [186, 260] width 311 height 9
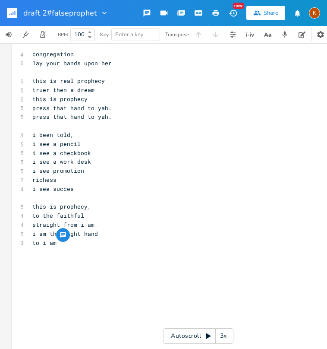
click at [55, 289] on pre "​" at bounding box center [186, 287] width 311 height 9
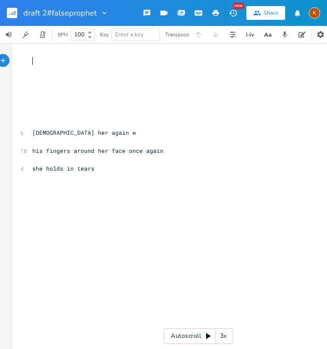
scroll to position [1254, 0]
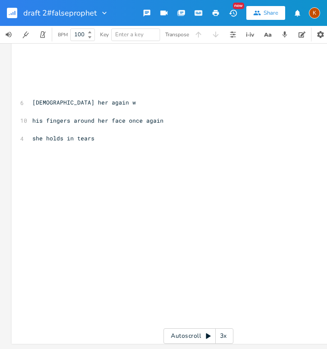
click at [44, 161] on pre "​" at bounding box center [186, 165] width 311 height 9
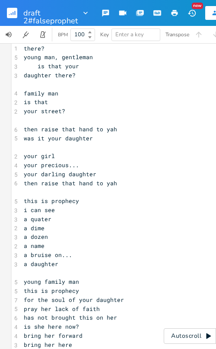
scroll to position [667, 0]
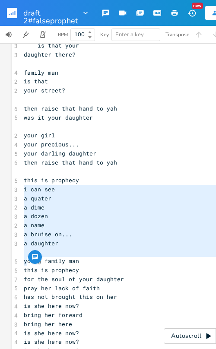
type textarea "i can see a quater a dime a dozen a name a bruise on... a daughter"
drag, startPoint x: 20, startPoint y: 188, endPoint x: 19, endPoint y: 262, distance: 73.8
click at [22, 262] on div "[Verse 1] 3 i can see 3 i can see 2 i can 2 i can 2 i can ​ 3 i can see 3 i can…" at bounding box center [190, 211] width 337 height 1651
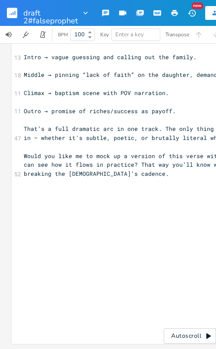
scroll to position [1298, 0]
click at [57, 232] on pre "​" at bounding box center [190, 236] width 337 height 9
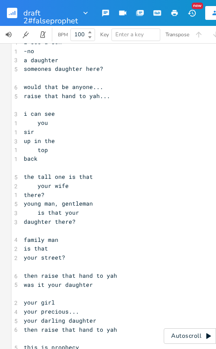
scroll to position [522, 0]
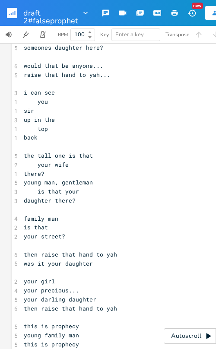
click at [25, 274] on pre "​" at bounding box center [190, 271] width 337 height 9
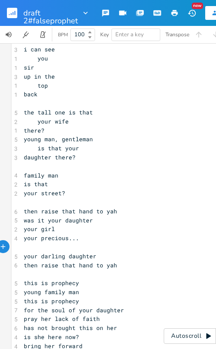
click at [22, 310] on pre "for the soul of your daughter" at bounding box center [190, 309] width 337 height 9
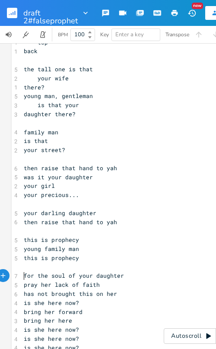
scroll to position [651, 0]
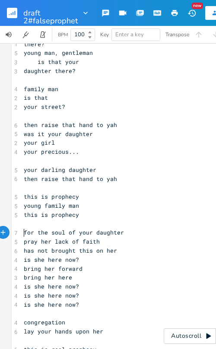
click at [22, 240] on pre "pray her lack of faith" at bounding box center [190, 241] width 337 height 9
click at [42, 220] on pre "​" at bounding box center [190, 223] width 337 height 9
type textarea "i see a bruise"
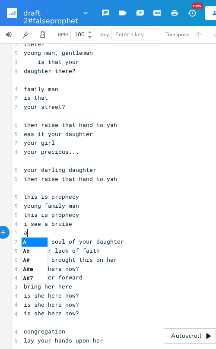
type textarea "a"
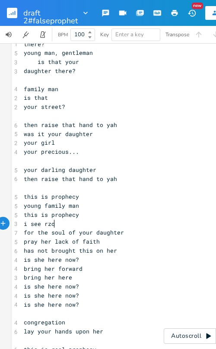
type textarea "rzor"
type textarea "azot"
type textarea "r split wrist"
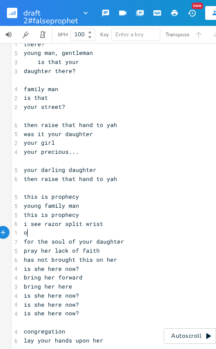
type textarea "o"
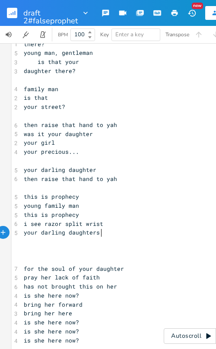
type textarea "your darling daughters b"
type textarea "demons may try"
type textarea "attempt to"
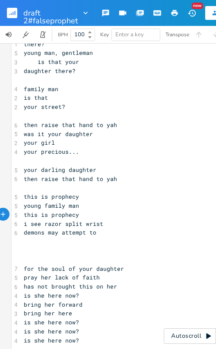
scroll to position [0, 0]
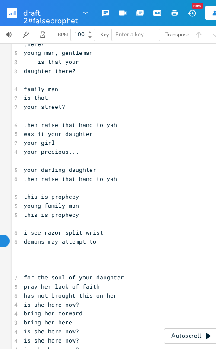
click at [42, 227] on pre "​" at bounding box center [190, 223] width 337 height 9
click at [41, 231] on span "i see razor split wrist" at bounding box center [63, 232] width 79 height 8
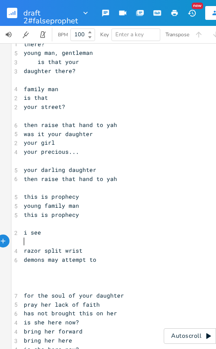
type textarea "i"
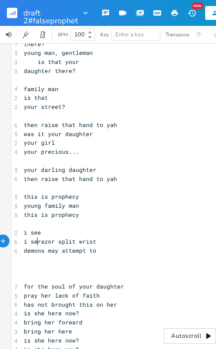
scroll to position [0, 10]
type textarea "see"
type textarea "can"
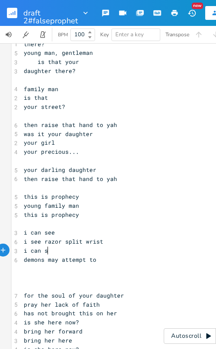
type textarea "i can see"
type textarea "around your daughter did this"
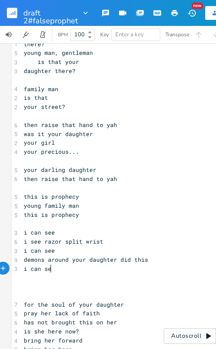
type textarea "i can see"
type textarea "[pause]"
paste textarea
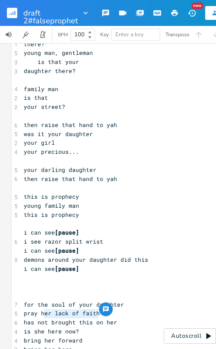
type textarea "her lack of faith"
paste textarea
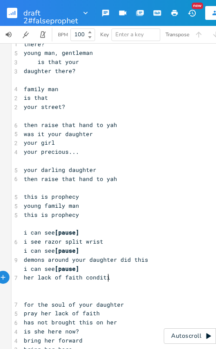
type textarea "condition"
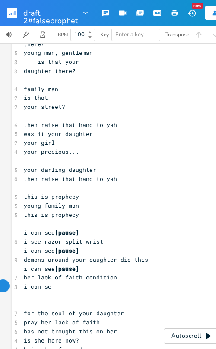
type textarea "i can see"
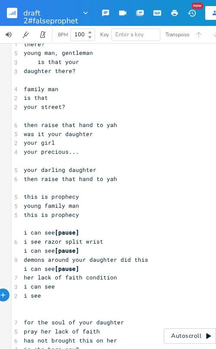
scroll to position [0, 13]
type textarea "i see her faith waives"
type textarea "rs c"
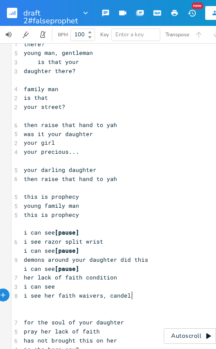
type textarea ", candel fr"
type textarea "lickerin"
type textarea "e"
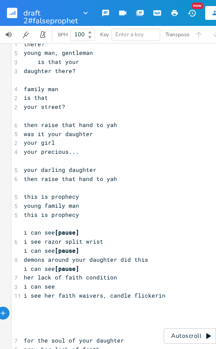
click at [144, 258] on pre "demons around your daughter did this" at bounding box center [190, 259] width 337 height 9
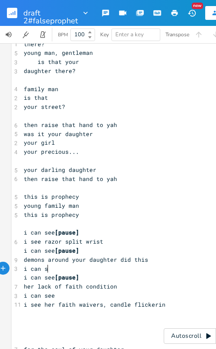
type textarea "i can see"
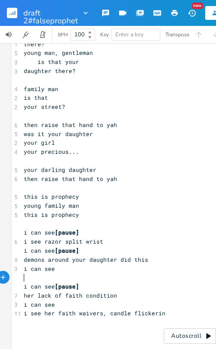
type textarea "t"
type textarea "rope burn on her neck"
type textarea "[pause]"
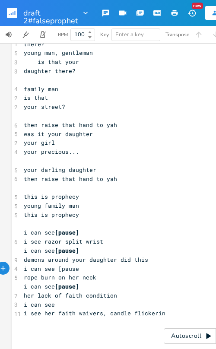
scroll to position [0, 20]
type textarea "that"
type textarea "round her neck skin"
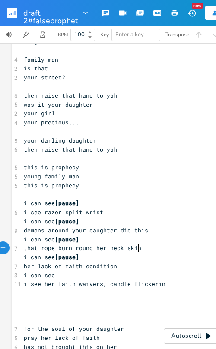
scroll to position [694, 0]
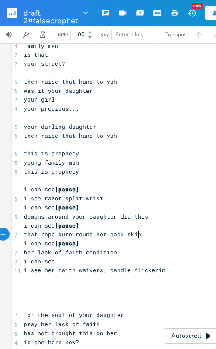
click at [47, 277] on pre "​" at bounding box center [190, 278] width 337 height 9
click at [104, 273] on span "i see her faith waivers, candle flickerin" at bounding box center [95, 270] width 142 height 8
click at [87, 293] on pre "​" at bounding box center [190, 297] width 337 height 9
click at [44, 302] on pre "​" at bounding box center [190, 306] width 337 height 9
click at [39, 274] on pre "i see her faith waivers, candle flickerin" at bounding box center [190, 269] width 337 height 9
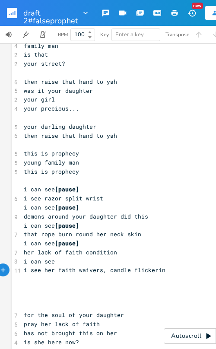
click at [35, 278] on pre "​" at bounding box center [190, 278] width 337 height 9
click at [54, 262] on pre "i can see" at bounding box center [190, 261] width 337 height 9
type textarea "[pause]"
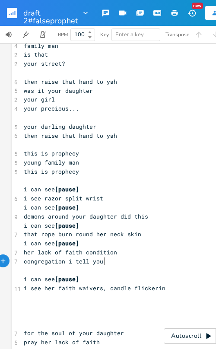
type textarea "congregation i tell you k"
type textarea "now"
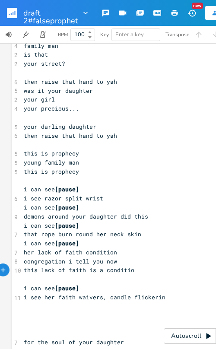
type textarea "this lack of faith is a condition"
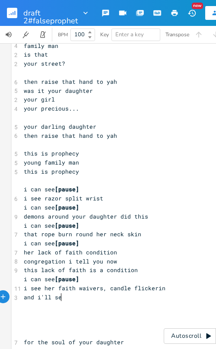
scroll to position [0, 27]
type textarea "and i'll see"
type textarea "her"
click at [141, 271] on pre "this lack of faith is a condition" at bounding box center [190, 269] width 337 height 9
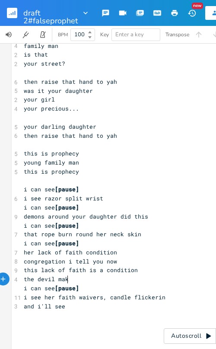
type textarea "the devil make"
type textarea "y attemp"
type textarea "t to steal her from jubilation"
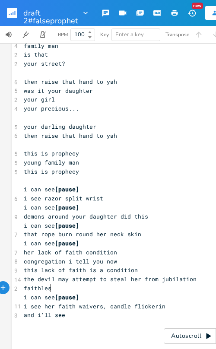
type textarea "faithless"
type textarea "and i'll see"
click at [76, 308] on span "i see her faith waivers, candle flickerin" at bounding box center [95, 306] width 142 height 8
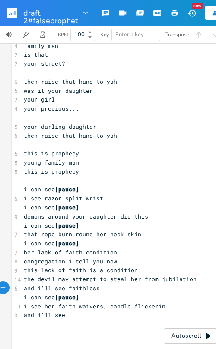
click at [98, 289] on pre "and i'll see faithless" at bounding box center [190, 287] width 337 height 9
type textarea "we will pray"
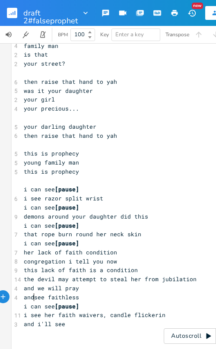
type textarea "and"
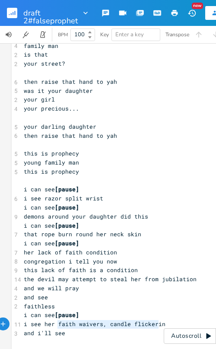
type textarea "[PERSON_NAME], candle flickerin"
drag, startPoint x: 55, startPoint y: 325, endPoint x: 158, endPoint y: 325, distance: 103.1
click at [158, 325] on span "i see her faith waivers, candle flickerin" at bounding box center [95, 324] width 142 height 8
click at [78, 302] on pre "faithless" at bounding box center [190, 306] width 337 height 9
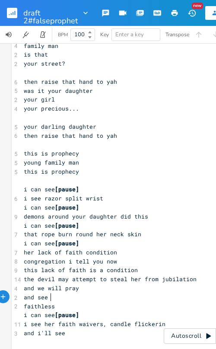
click at [78, 298] on pre "and see" at bounding box center [190, 297] width 337 height 9
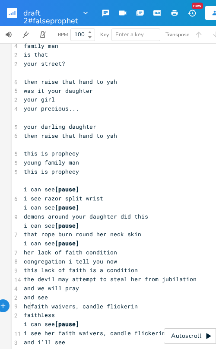
type textarea "her"
type textarea "nno l"
type textarea "o longer"
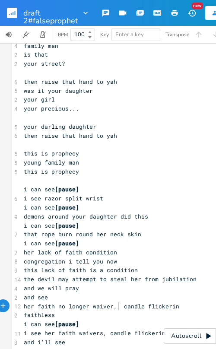
type textarea "a"
type textarea "a candle flickerin"
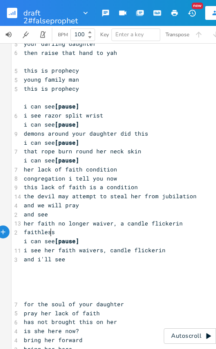
scroll to position [780, 0]
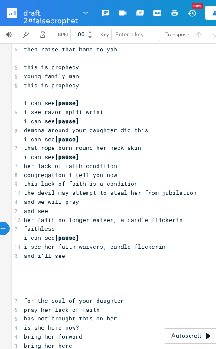
click at [64, 231] on pre "faithless" at bounding box center [190, 228] width 337 height 9
type textarea "faithless"
drag, startPoint x: 55, startPoint y: 229, endPoint x: 6, endPoint y: 226, distance: 48.4
click at [6, 226] on div "faithless xxxxxxxxxx [Verse 1] 3 i can see 3 i can see 2 i can 2 i can 2 i can …" at bounding box center [190, 195] width 397 height 305
click at [176, 221] on pre "her faith no longer waiver, a candle flickerin" at bounding box center [190, 219] width 337 height 9
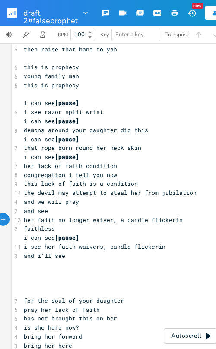
scroll to position [0, 1]
paste textarea
click at [109, 246] on span "i see her faith waivers, candle flickerin" at bounding box center [95, 246] width 142 height 8
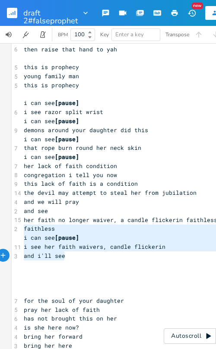
type textarea "faithless i can see [pause] i see her faith waivers, candle flickerin and i'll …"
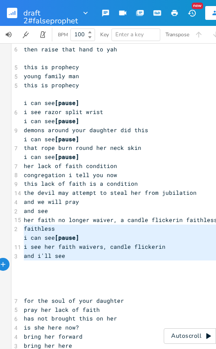
drag, startPoint x: 20, startPoint y: 228, endPoint x: 73, endPoint y: 261, distance: 62.4
click at [73, 261] on div "[Verse 1] 3 i can see 3 i can see 2 i can 2 i can 2 i can ​ 3 i can see 3 i can…" at bounding box center [190, 201] width 337 height 1857
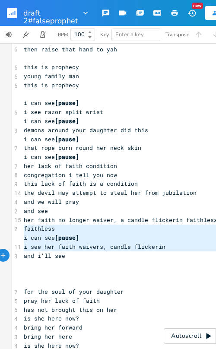
type textarea "faithless i can see [pause] i see her faith waivers, candle flickerin and i'll …"
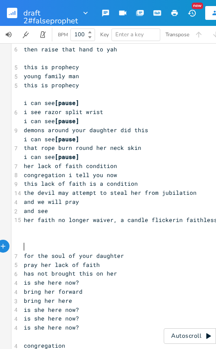
click at [69, 243] on pre "​" at bounding box center [190, 246] width 337 height 9
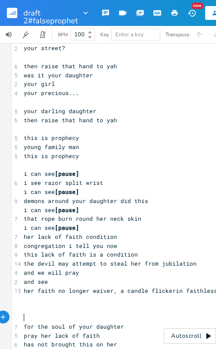
scroll to position [694, 0]
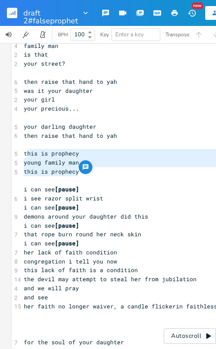
type textarea "young family man this is prophecy"
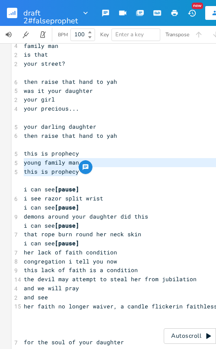
drag, startPoint x: 79, startPoint y: 174, endPoint x: 19, endPoint y: 164, distance: 61.2
click at [19, 164] on div "young family man this is prophecy xxxxxxxxxx [Verse 1] 3 i can see 3 i can see …" at bounding box center [191, 265] width 358 height 1822
click at [29, 128] on span "your darling daughter" at bounding box center [60, 127] width 72 height 8
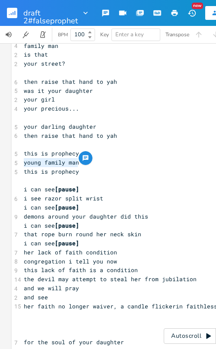
drag, startPoint x: 37, startPoint y: 163, endPoint x: 19, endPoint y: 165, distance: 17.5
click at [22, 165] on pre "young family man" at bounding box center [190, 162] width 337 height 9
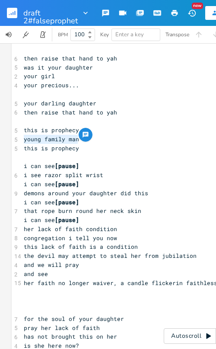
scroll to position [737, 0]
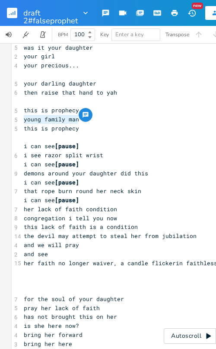
type textarea "​young family man"
click at [19, 282] on div "​young family man xxxxxxxxxx [Verse 1] 3 i can see 3 i can see 2 i can 2 i can …" at bounding box center [191, 222] width 358 height 1822
click at [24, 279] on pre "​" at bounding box center [190, 280] width 337 height 9
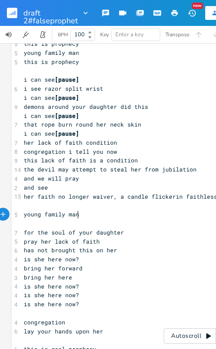
scroll to position [824, 0]
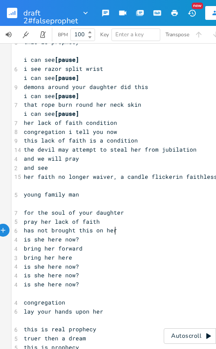
click at [119, 232] on pre "has not brought this on her" at bounding box center [190, 230] width 337 height 9
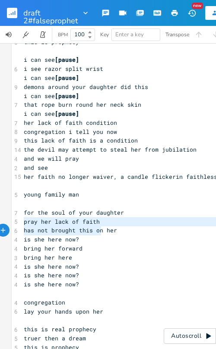
type textarea "pray her lack of faith has not brought this on her"
drag, startPoint x: 22, startPoint y: 220, endPoint x: 112, endPoint y: 228, distance: 90.5
click at [112, 228] on div "[Verse 1] 3 i can see 3 i can see 2 i can 2 i can 2 i can ​ 3 i can see 3 i can…" at bounding box center [190, 136] width 337 height 1812
click at [69, 235] on pre "is she here now?" at bounding box center [190, 239] width 337 height 9
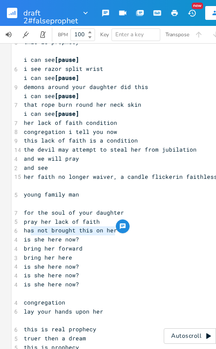
type textarea "has not brought this on her"
drag, startPoint x: 119, startPoint y: 233, endPoint x: 19, endPoint y: 229, distance: 99.3
click at [22, 229] on pre "has not brought this on her" at bounding box center [190, 230] width 337 height 9
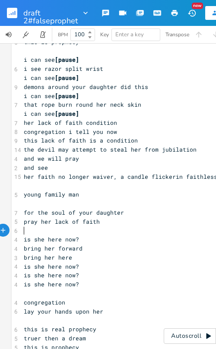
click at [47, 220] on span "pray her lack of faith" at bounding box center [62, 221] width 76 height 8
type textarea "over"
click at [33, 230] on pre "​" at bounding box center [190, 230] width 337 height 9
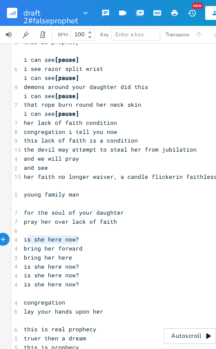
type textarea "is she here now?"
drag, startPoint x: 79, startPoint y: 240, endPoint x: 14, endPoint y: 239, distance: 65.2
click at [22, 239] on div "4 is she here now?" at bounding box center [190, 239] width 337 height 9
click at [22, 216] on pre "for the soul of your daughter" at bounding box center [190, 212] width 337 height 9
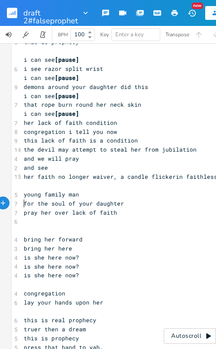
click at [18, 240] on div "xxxxxxxxxx [Verse 1] 3 i can see 3 i can see 2 i can 2 i can 2 i can ​ 3 i can …" at bounding box center [191, 131] width 358 height 1812
click at [19, 240] on div "xxxxxxxxxx [Verse 1] 3 i can see 3 i can see 2 i can 2 i can 2 i can ​ 3 i can …" at bounding box center [191, 131] width 358 height 1812
click at [22, 239] on pre "bring her forward" at bounding box center [190, 239] width 337 height 9
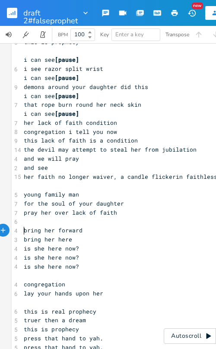
click at [34, 258] on span "is she here now?" at bounding box center [51, 257] width 55 height 8
type textarea "is she here now? is she here now? is she here now?"
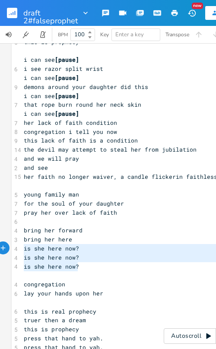
drag, startPoint x: 94, startPoint y: 262, endPoint x: -6, endPoint y: 251, distance: 101.2
click at [0, 251] on html "draft 2#falseprophet New Share K BPM 100 Key Enter a key Transpose is she here …" at bounding box center [108, 174] width 216 height 349
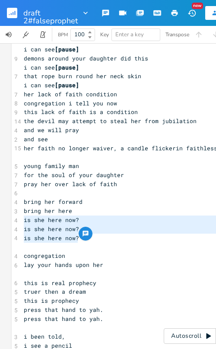
scroll to position [867, 0]
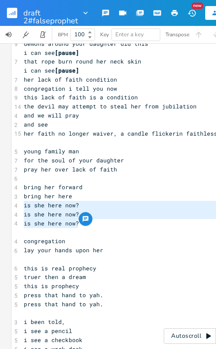
click at [128, 233] on pre "​" at bounding box center [190, 231] width 337 height 9
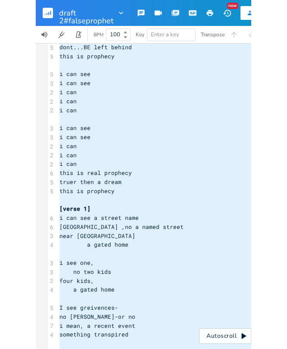
scroll to position [173, 0]
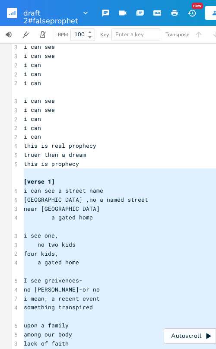
type textarea "[verse 1] i can see a street name [GEOGRAPHIC_DATA] ,no a named street near [GE…"
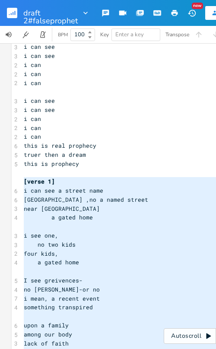
drag, startPoint x: 107, startPoint y: 252, endPoint x: 19, endPoint y: 182, distance: 112.7
click at [126, 177] on pre "[verse 1]" at bounding box center [190, 181] width 337 height 9
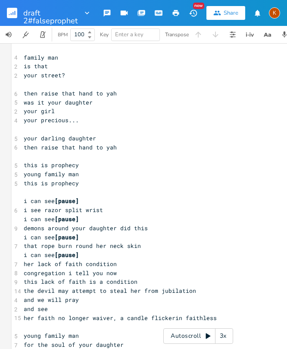
scroll to position [690, 0]
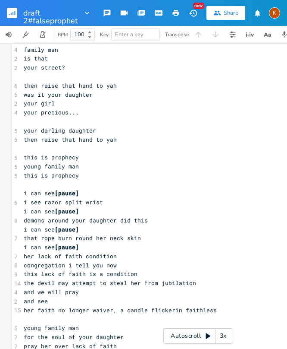
click at [143, 223] on pre "demons around your daughter did this" at bounding box center [190, 220] width 337 height 9
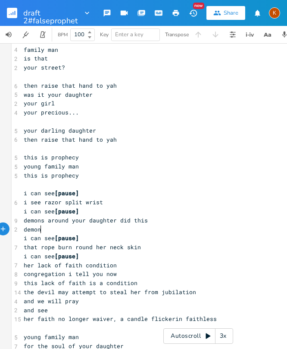
type textarea "demons"
type textarea "demons enticing her to br"
type textarea "walk herslef"
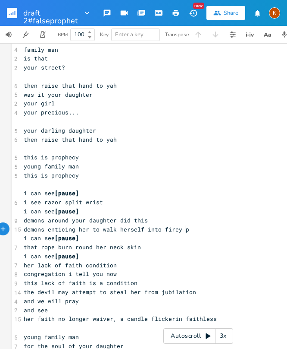
type textarea "elf into firey pt"
type textarea "sulfur pits"
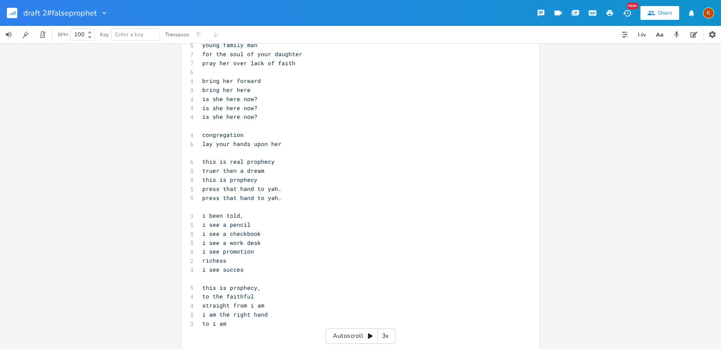
scroll to position [0, 0]
